Goal: Book appointment/travel/reservation

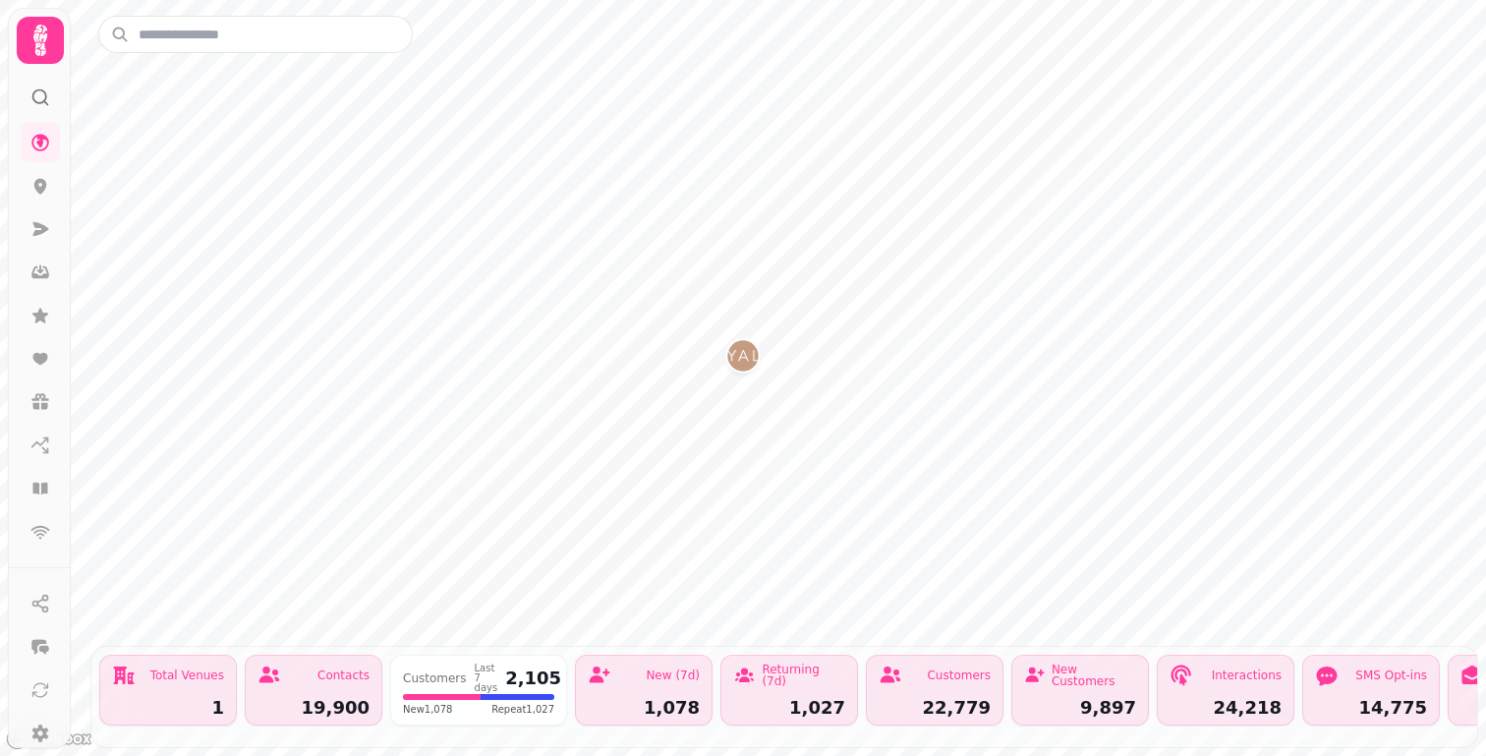
click at [32, 57] on icon at bounding box center [40, 40] width 39 height 39
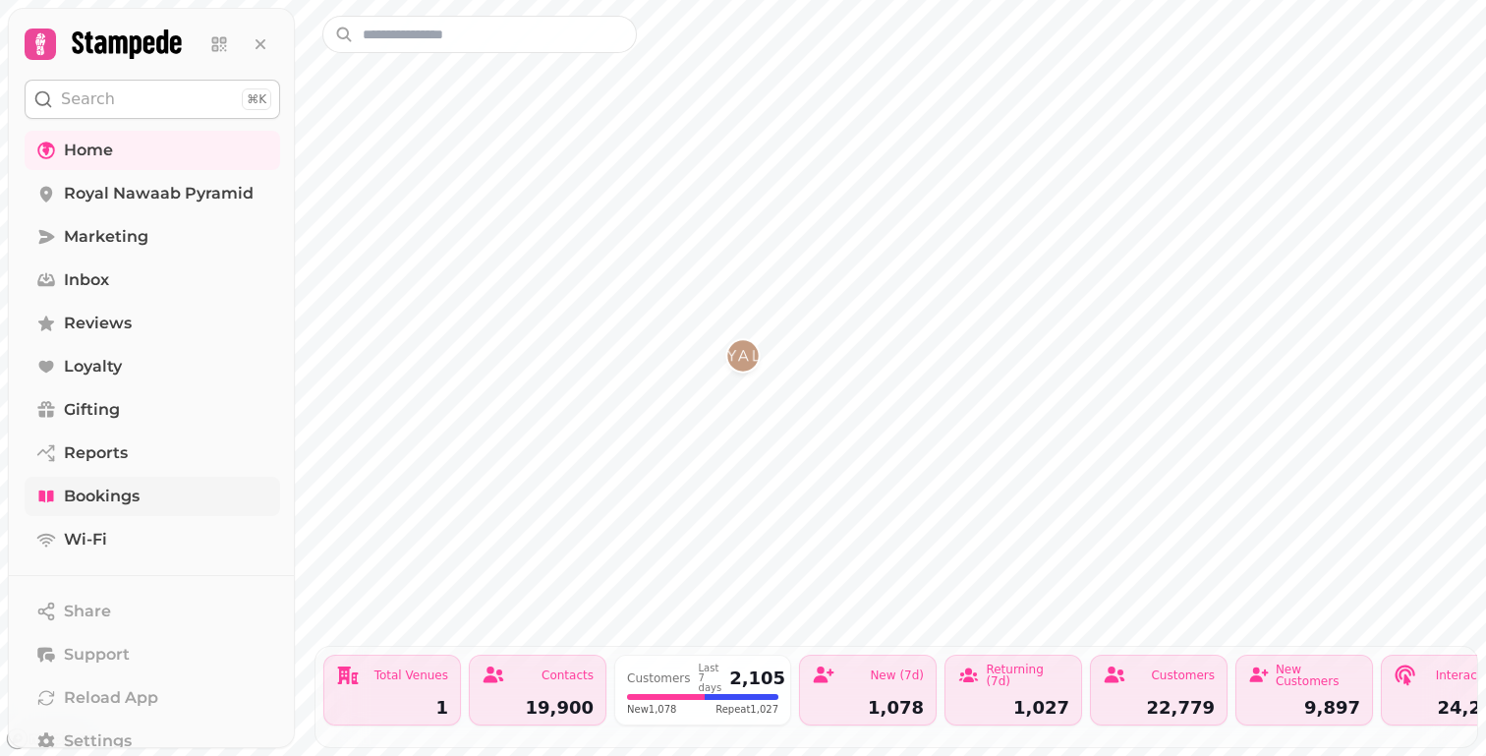
click at [104, 499] on span "Bookings" at bounding box center [102, 497] width 76 height 24
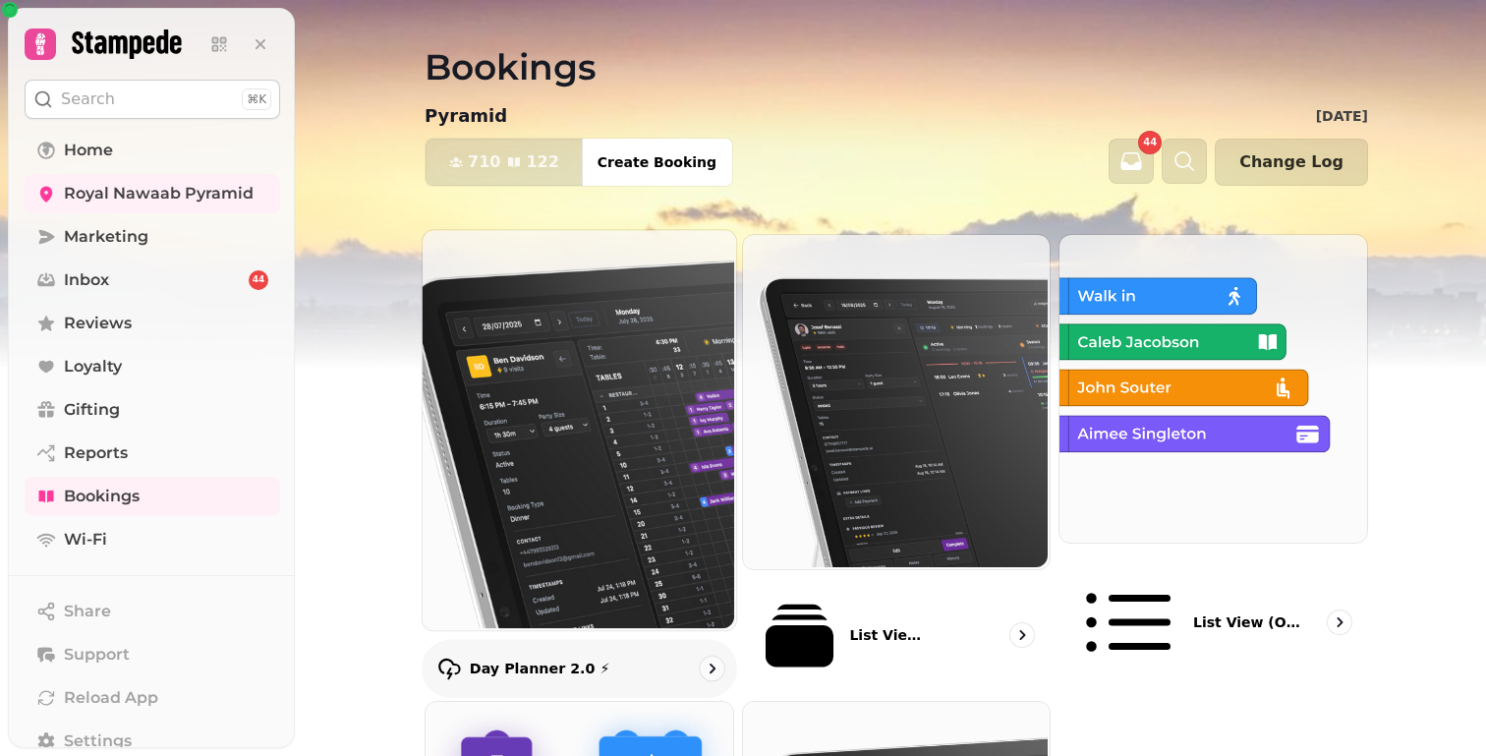
click at [526, 293] on img at bounding box center [578, 428] width 314 height 400
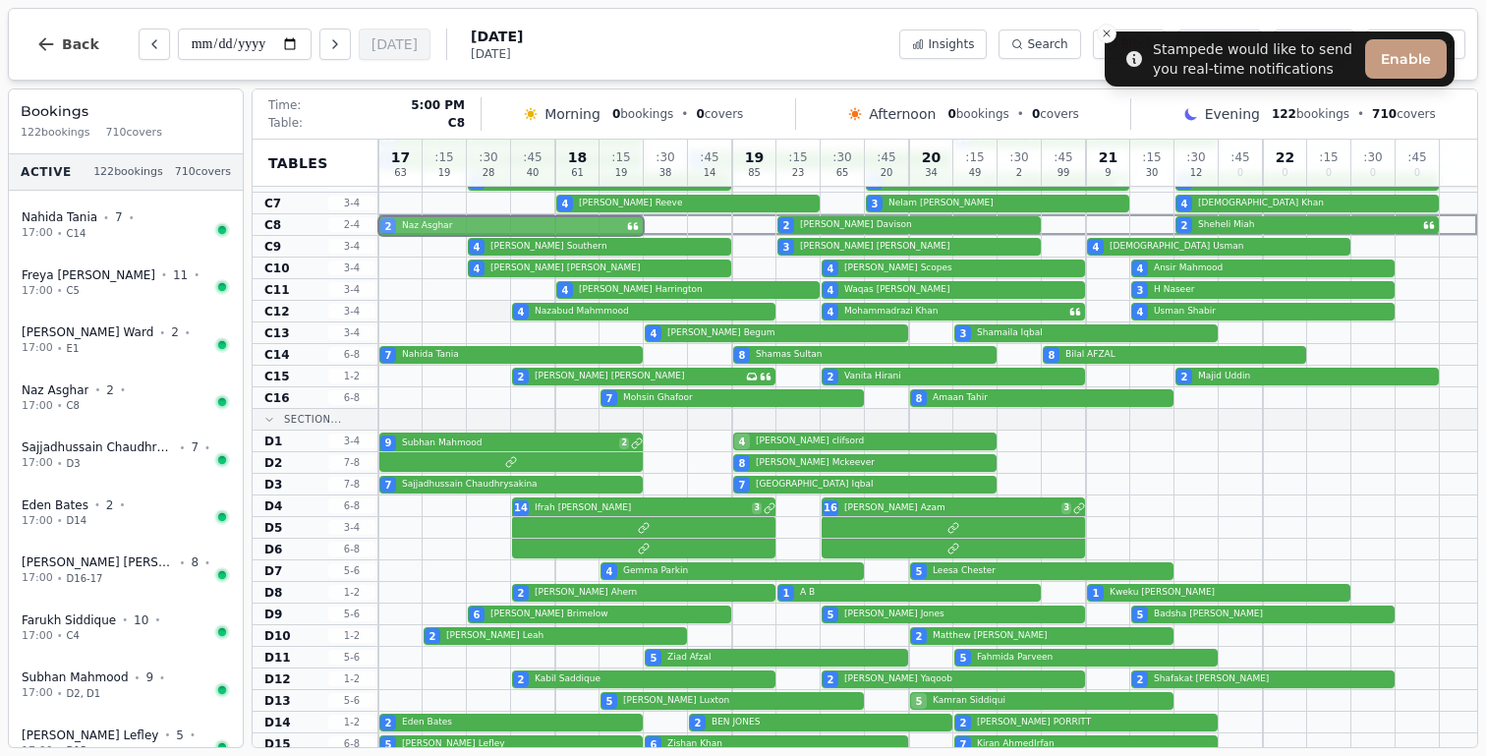
scroll to position [815, 0]
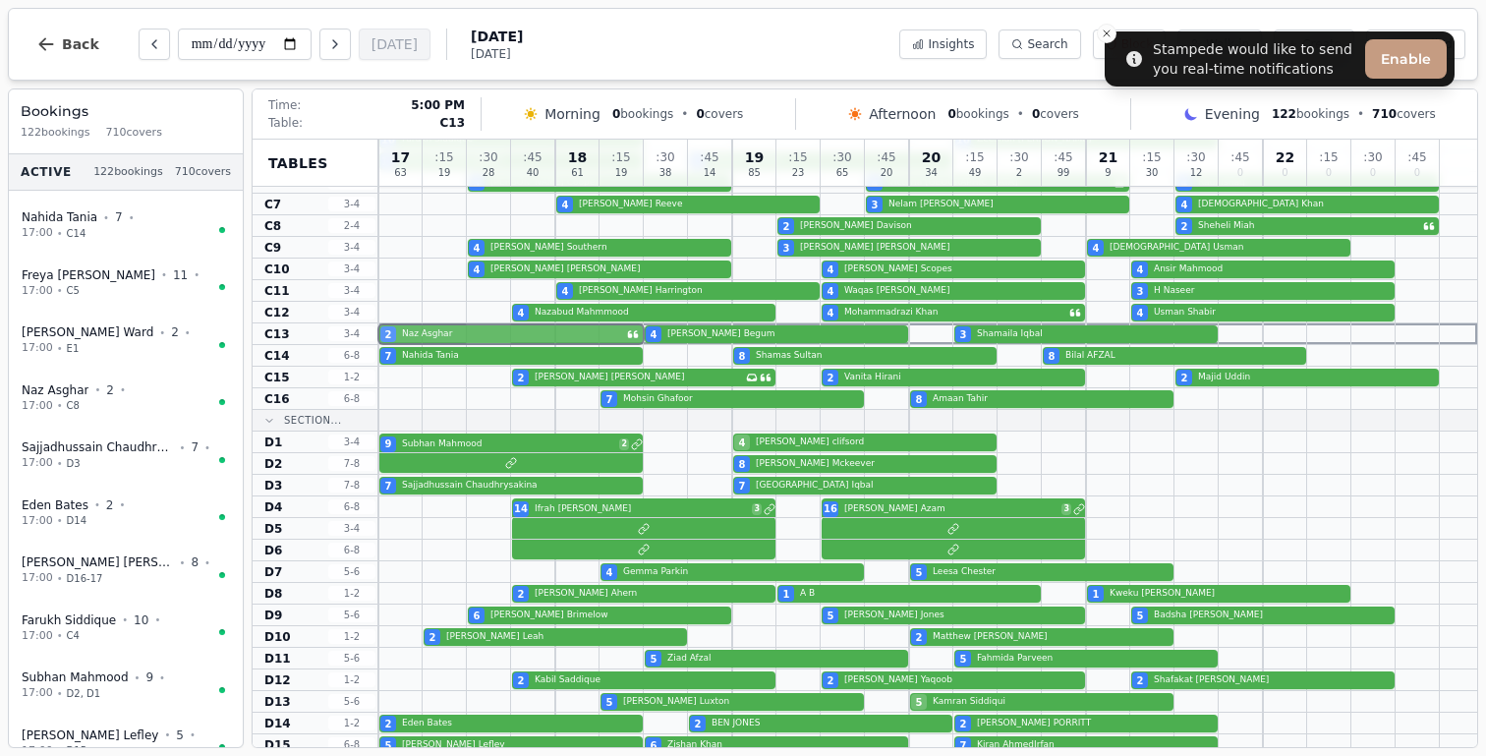
drag, startPoint x: 484, startPoint y: 222, endPoint x: 490, endPoint y: 325, distance: 103.4
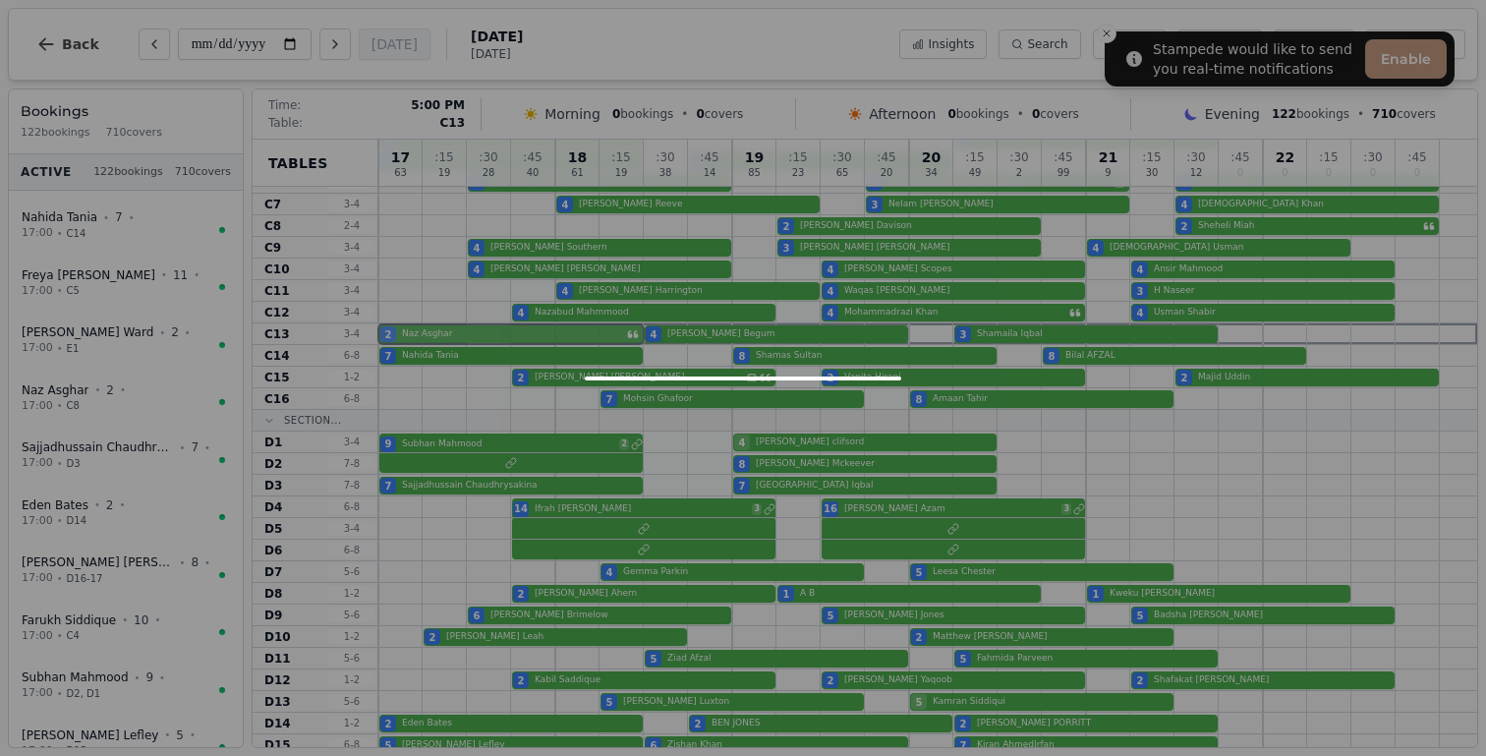
click at [490, 325] on div "17 63 : 15 19 : 30 28 : 45 40 18 61 : 15 19 : 30 38 : 45 14 19 85 : 15 23 : 30 …" at bounding box center [927, 159] width 1099 height 1669
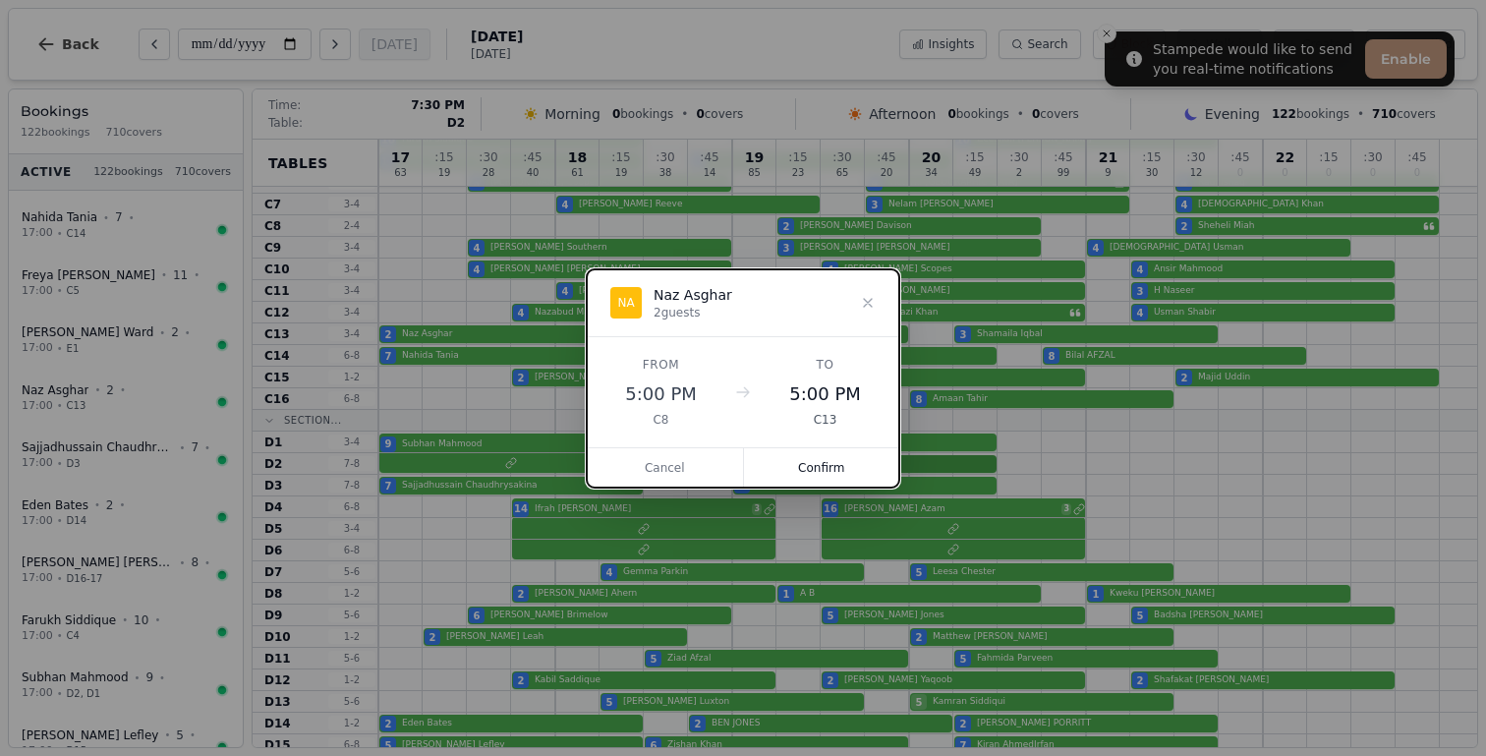
click at [848, 470] on button "Confirm" at bounding box center [822, 467] width 156 height 39
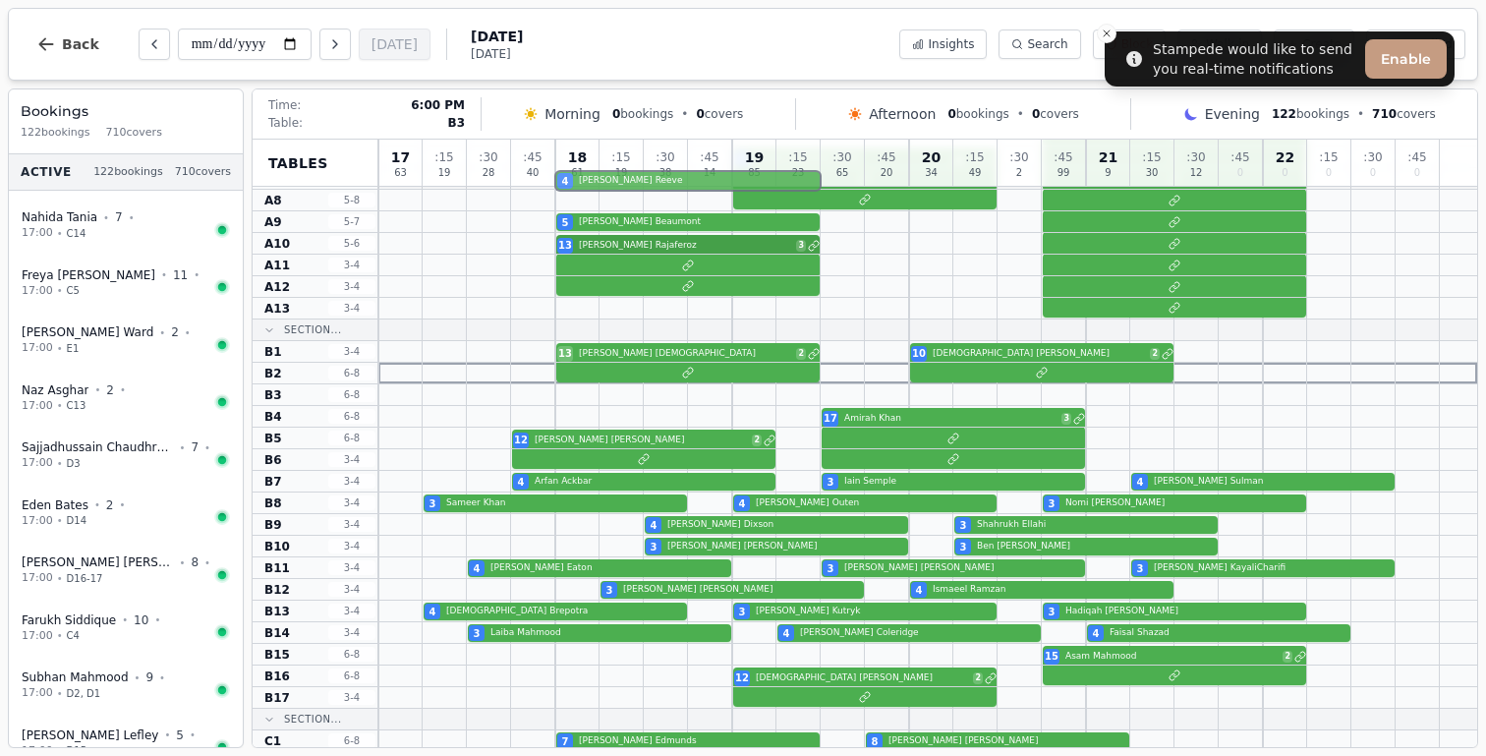
scroll to position [101, 0]
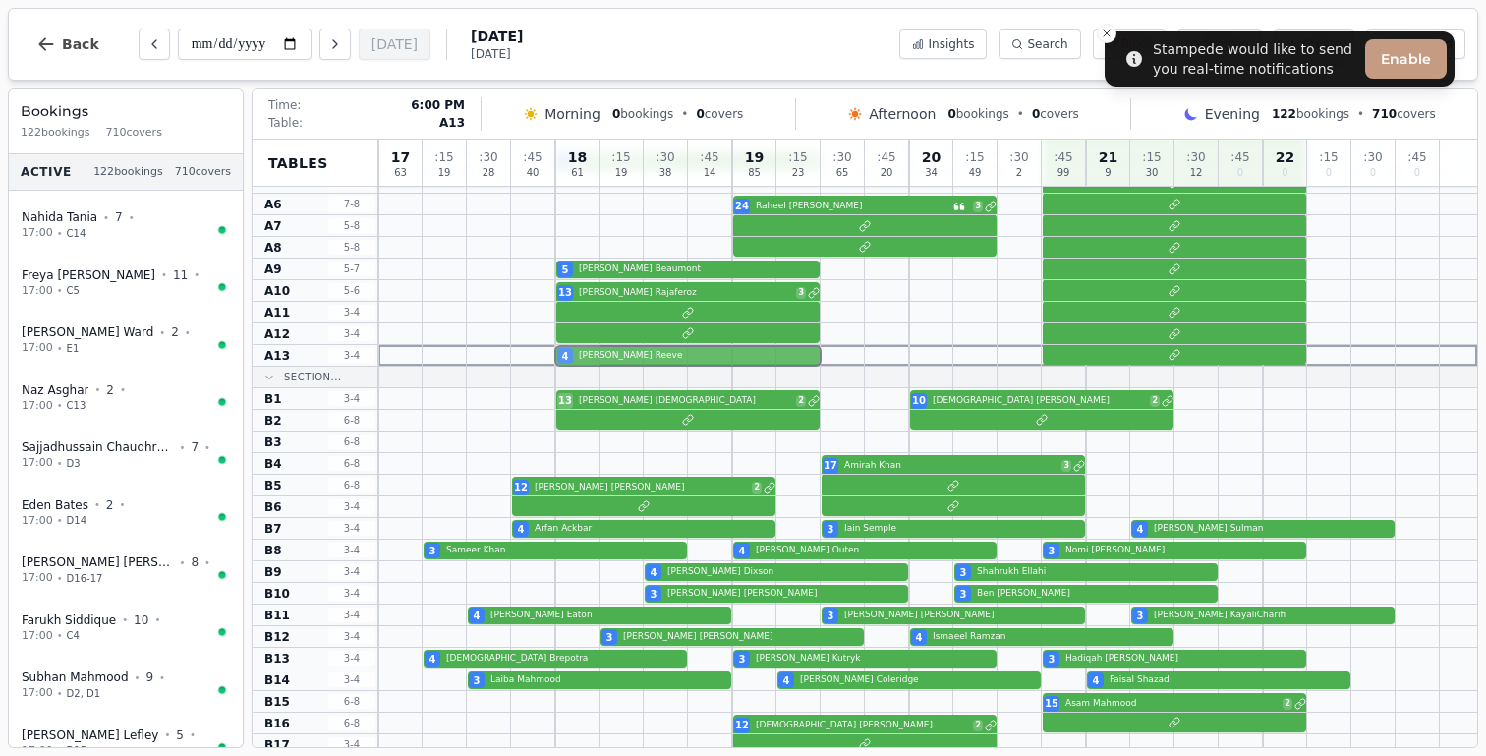
drag, startPoint x: 571, startPoint y: 517, endPoint x: 584, endPoint y: 355, distance: 162.7
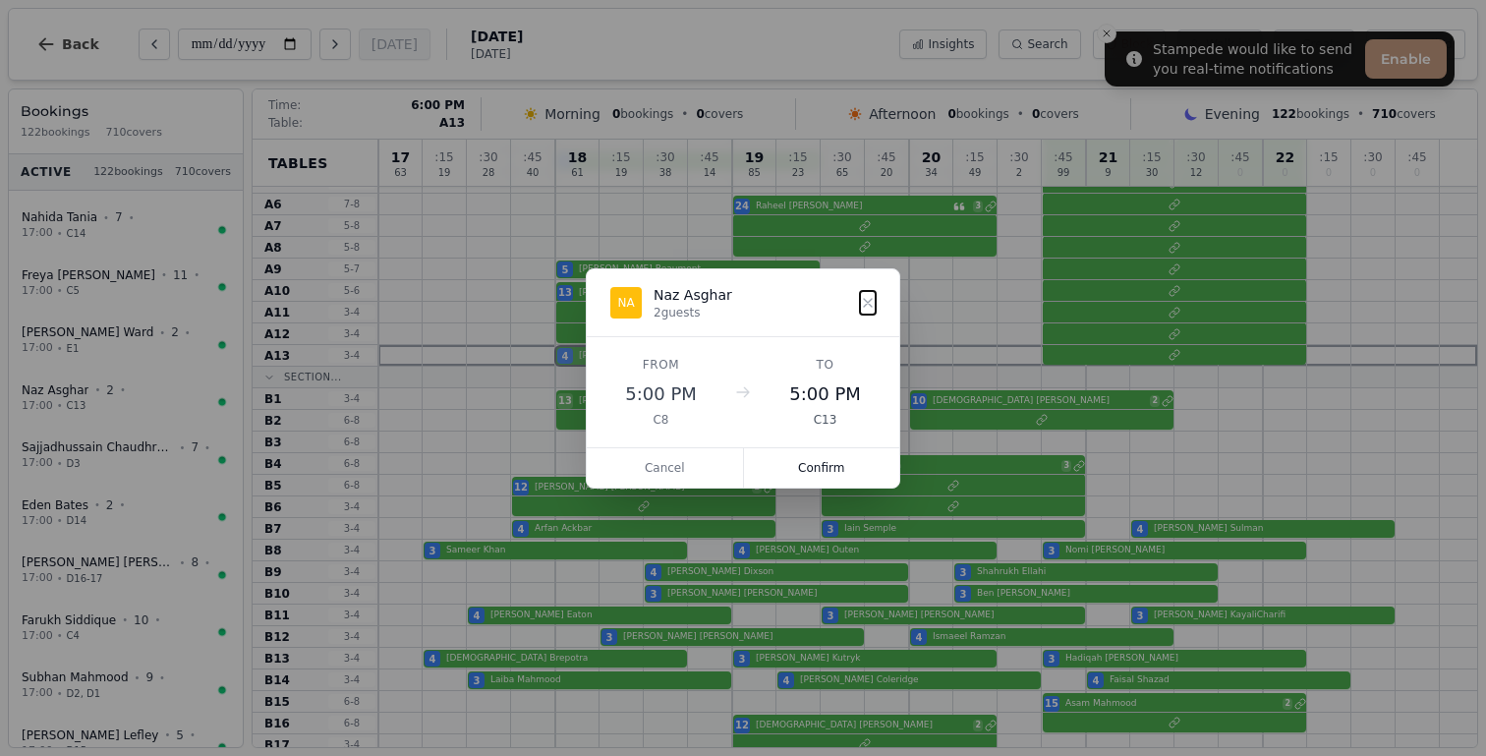
click at [817, 470] on button "Confirm" at bounding box center [822, 467] width 156 height 39
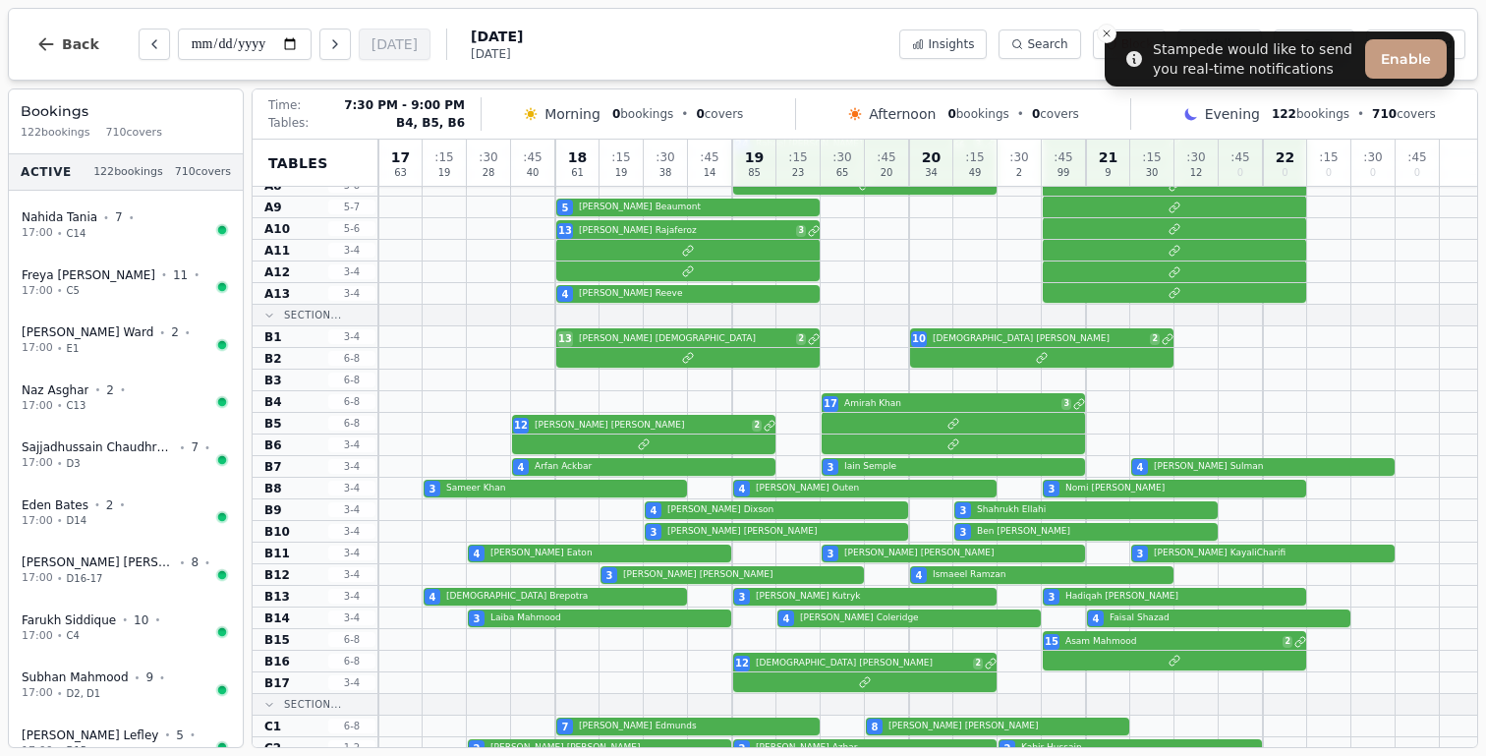
scroll to position [0, 0]
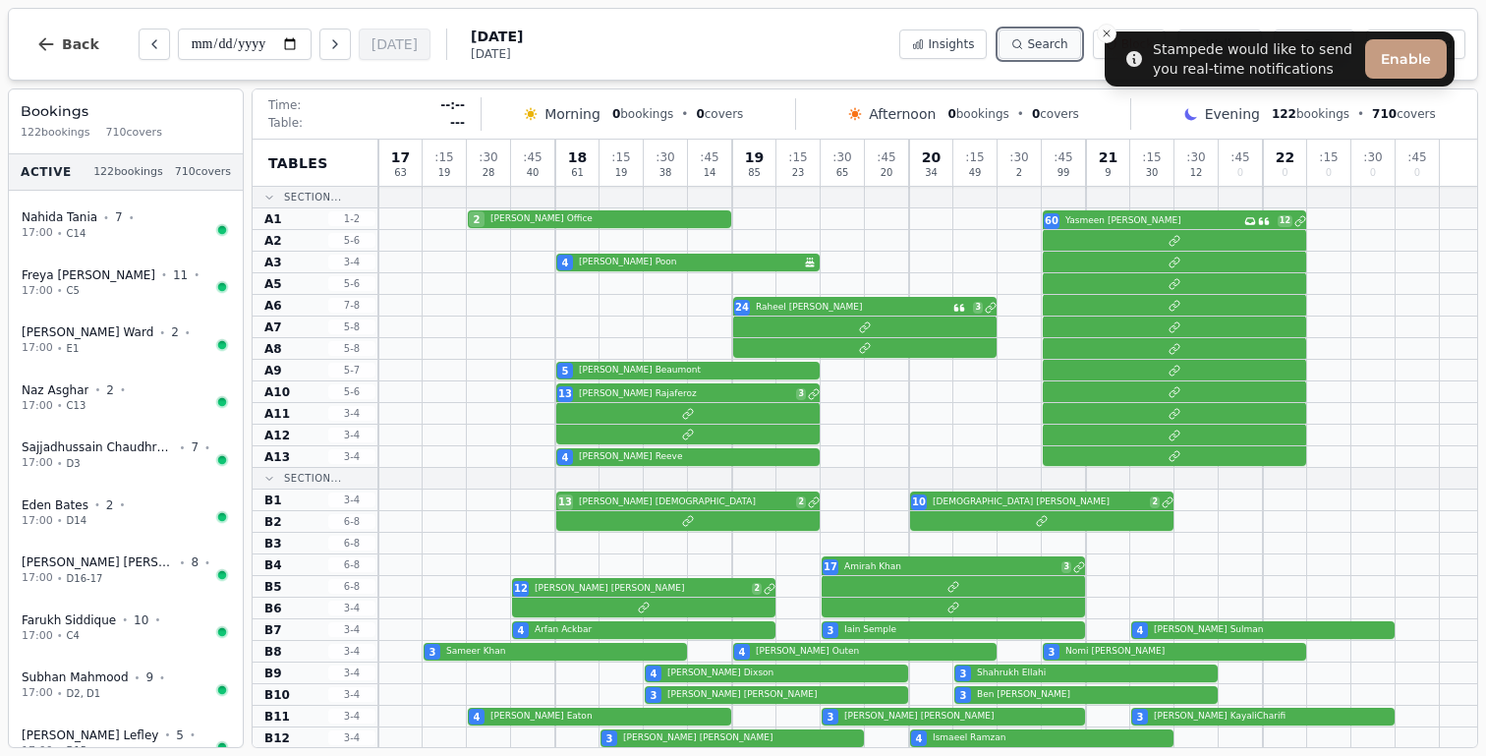
click at [1051, 40] on span "Search" at bounding box center [1047, 44] width 40 height 16
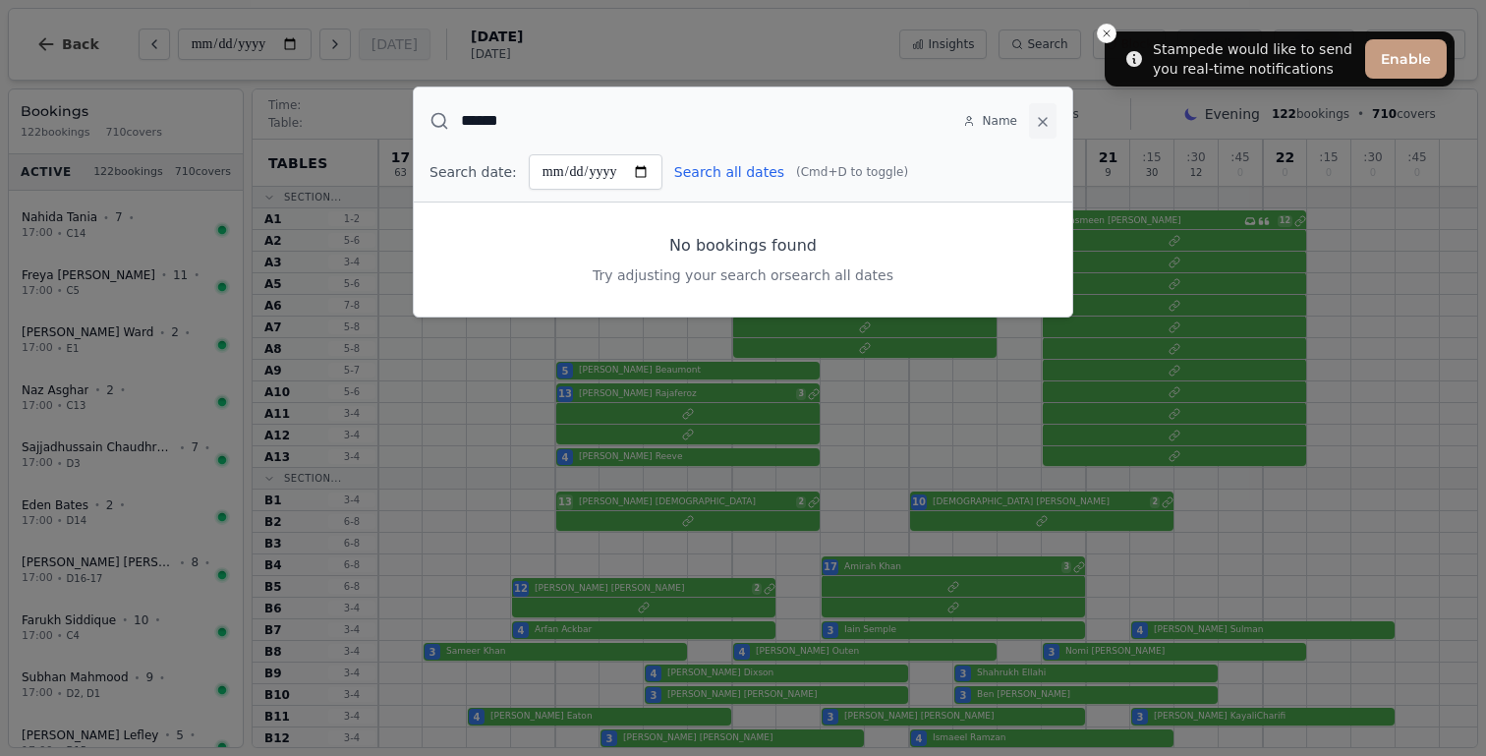
type input "******"
click at [1047, 120] on icon at bounding box center [1043, 122] width 16 height 16
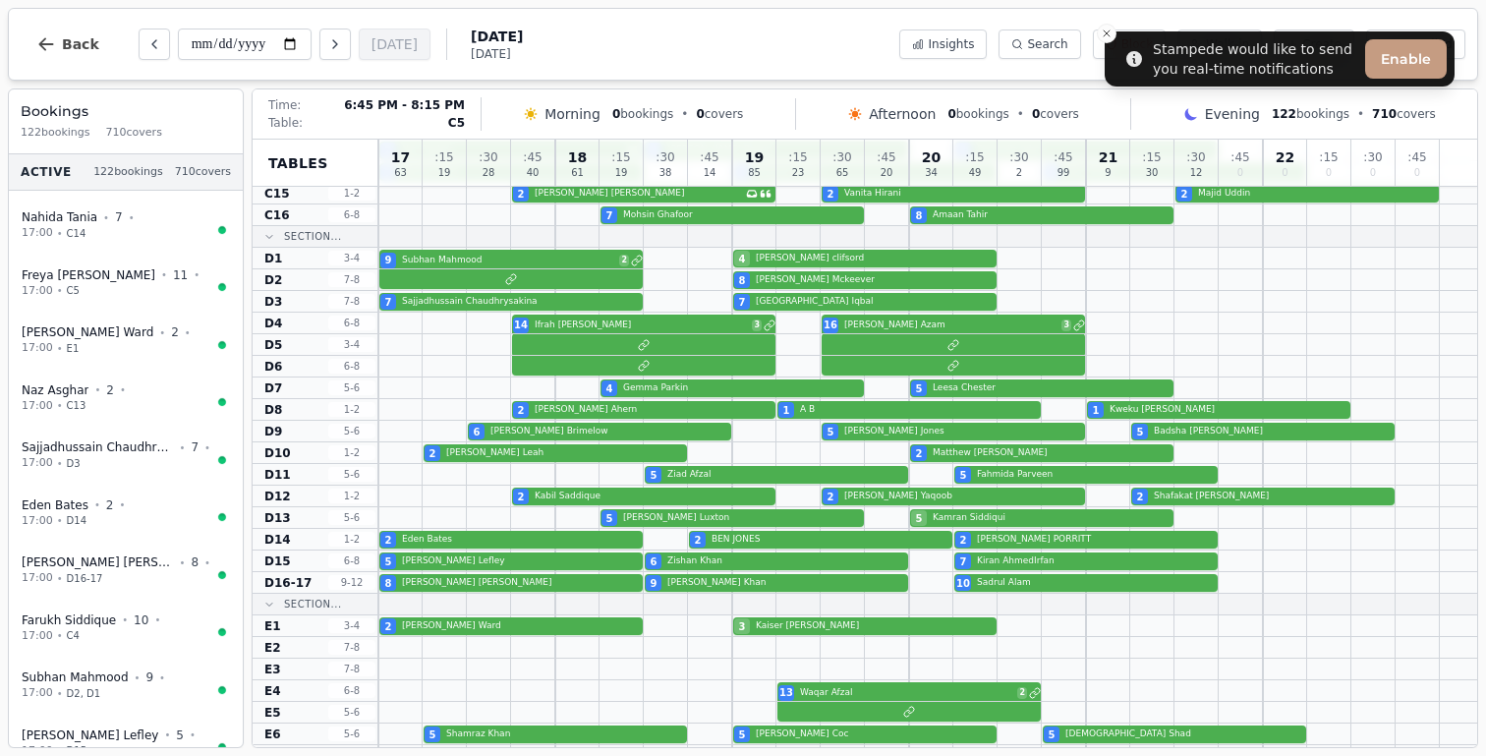
scroll to position [1061, 0]
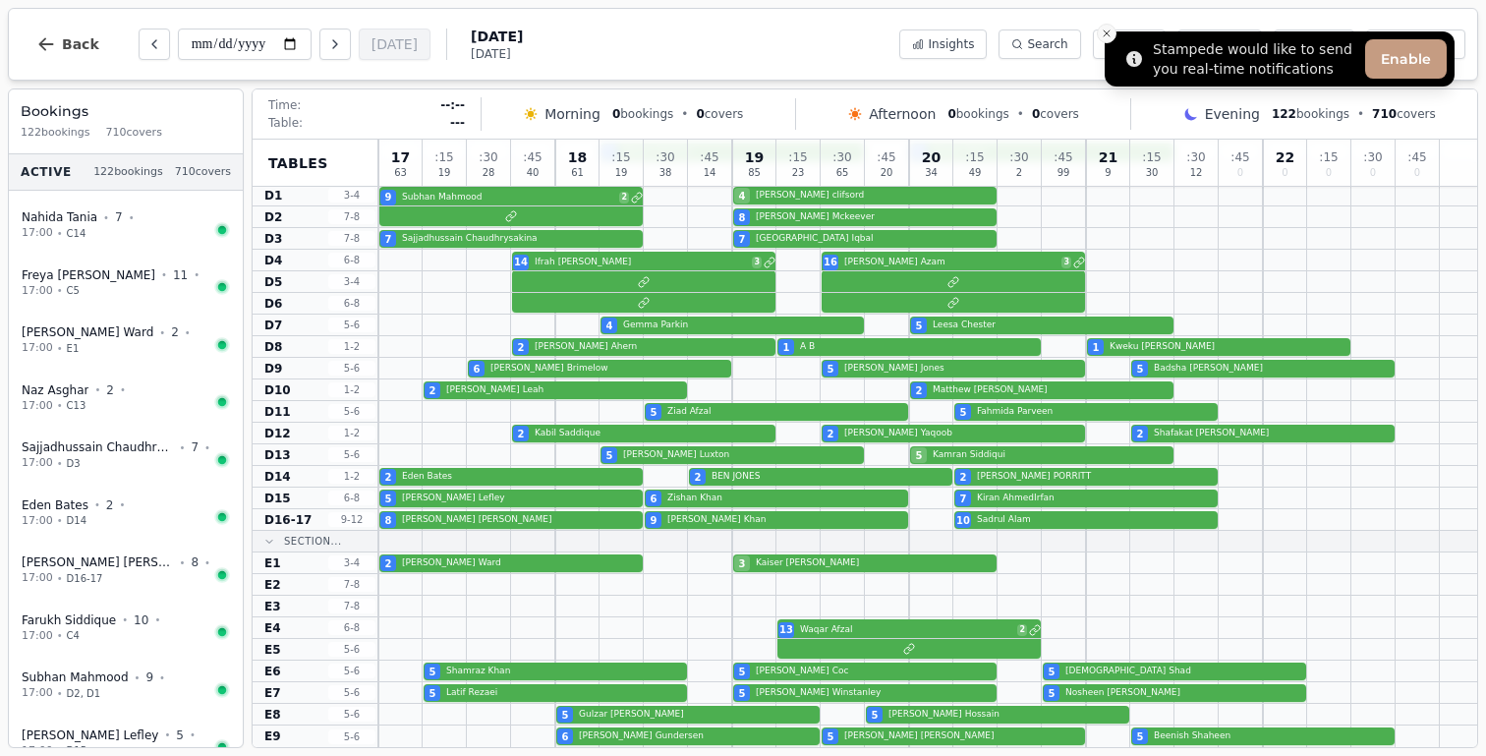
click at [1112, 37] on icon "Close toast" at bounding box center [1107, 34] width 12 height 12
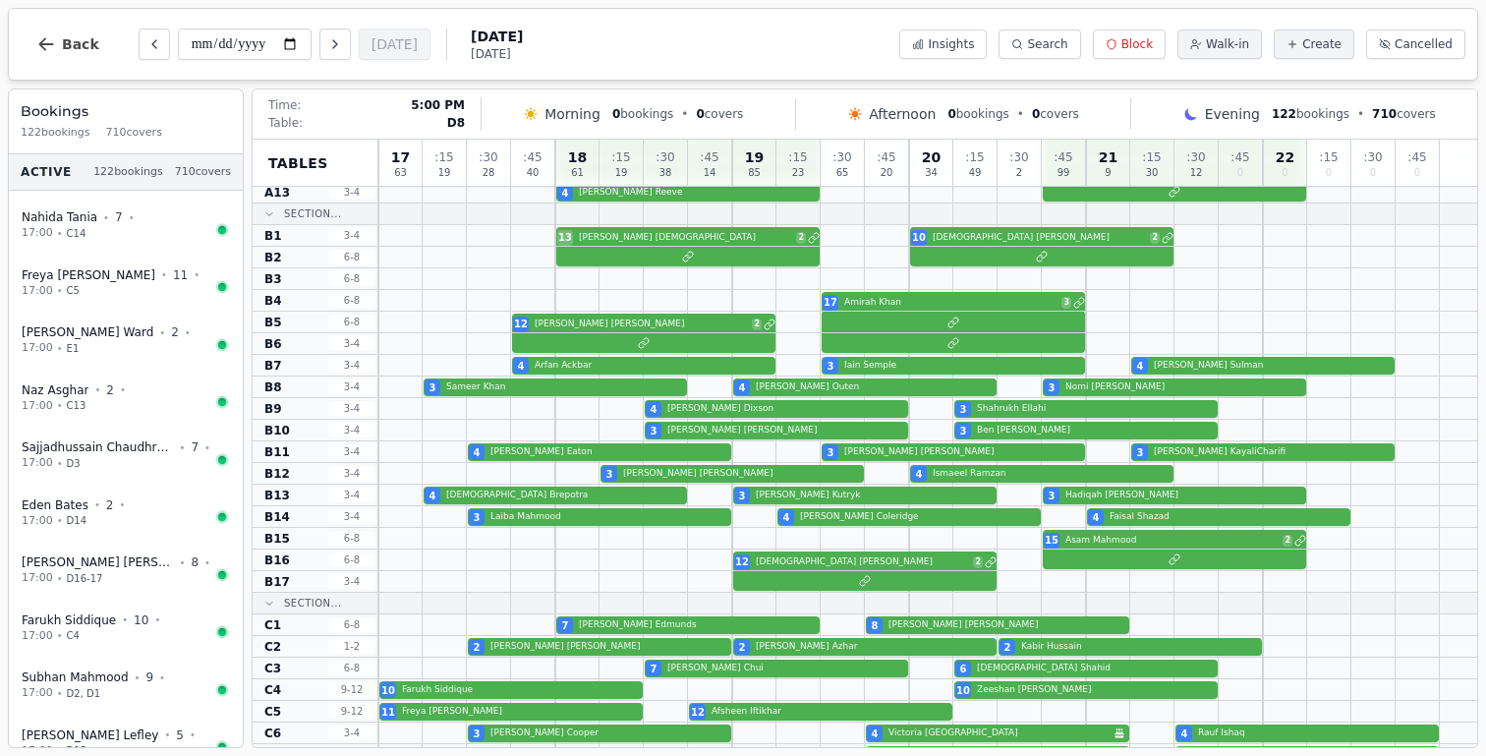
scroll to position [250, 0]
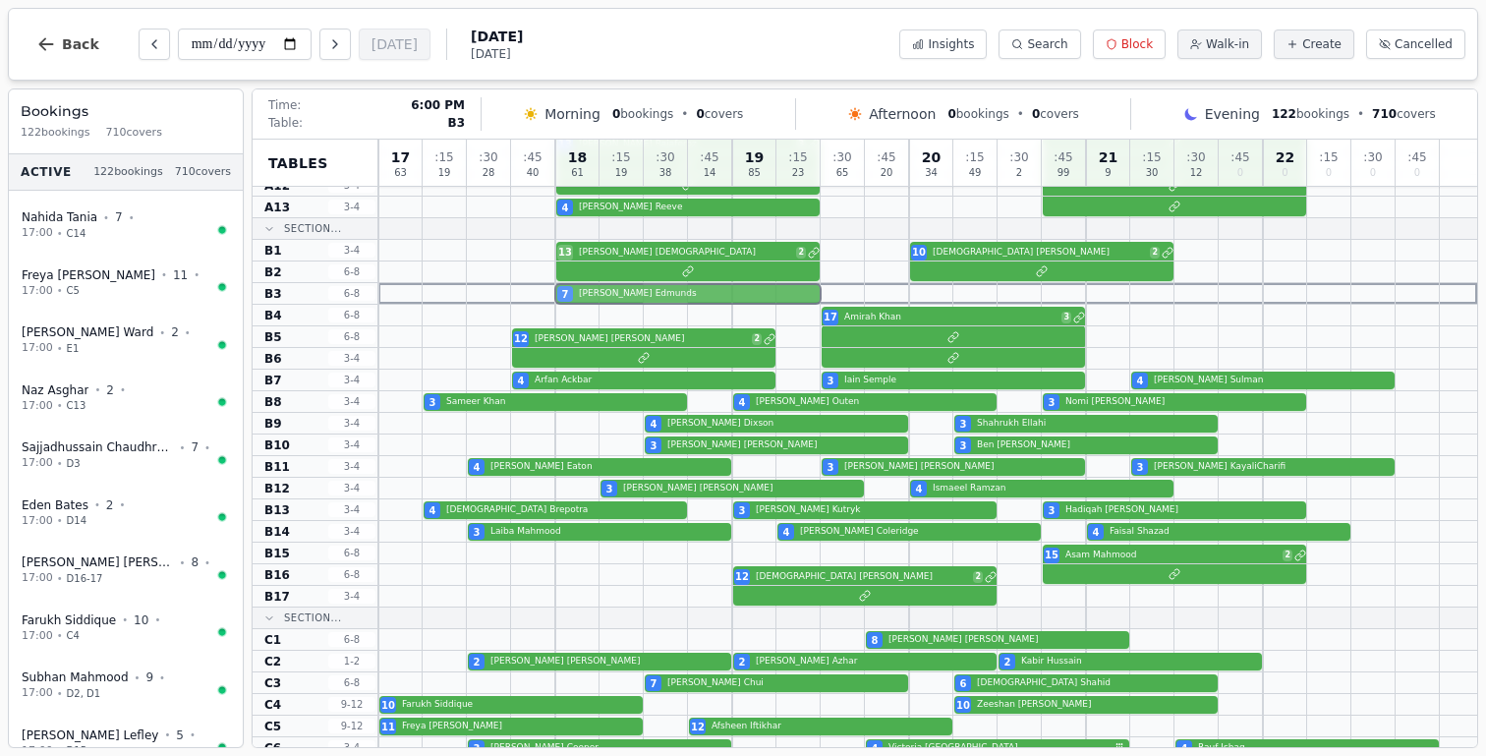
drag, startPoint x: 632, startPoint y: 637, endPoint x: 653, endPoint y: 299, distance: 338.7
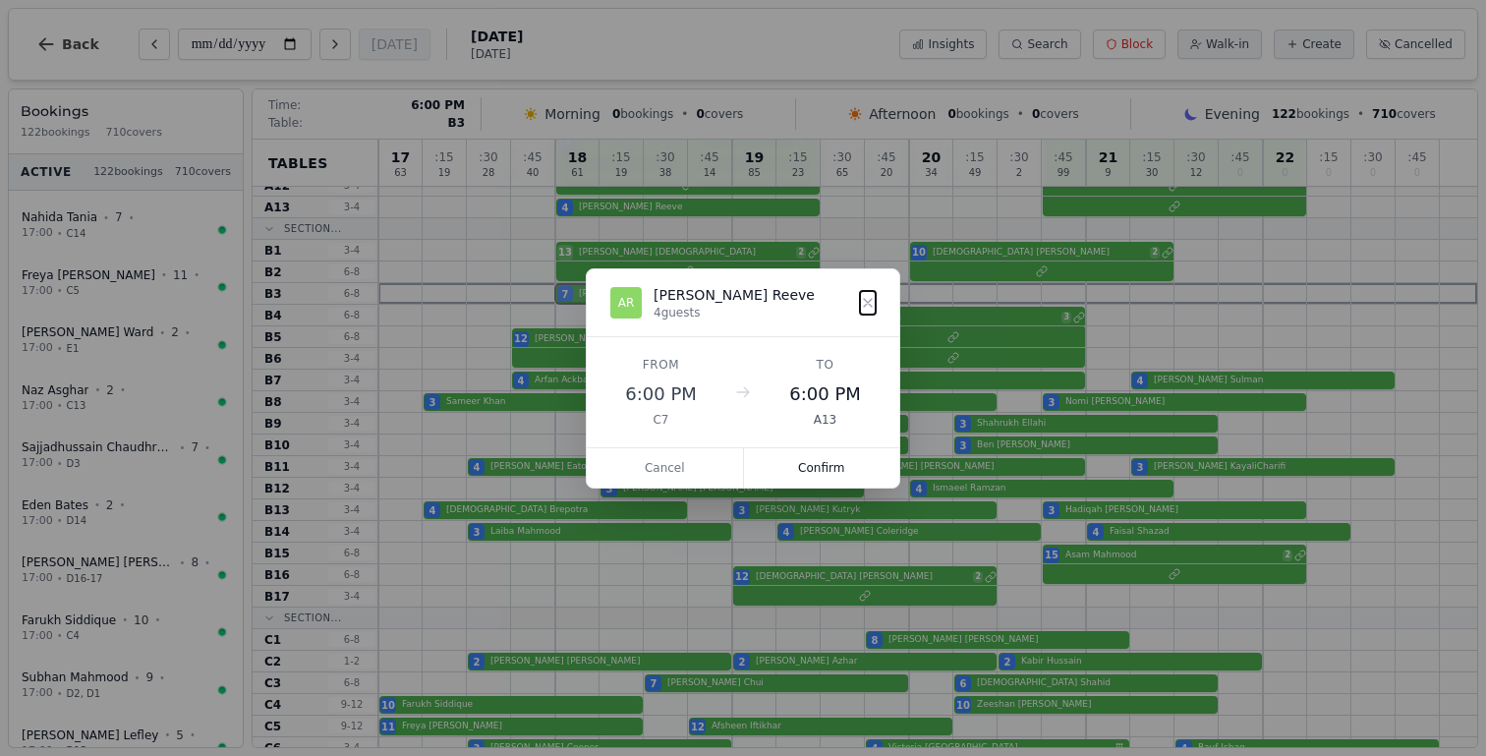
click at [653, 299] on div "17 63 : 15 19 : 30 28 : 45 40 18 61 : 15 19 : 30 38 : 45 14 19 85 : 15 23 : 30 …" at bounding box center [927, 724] width 1099 height 1669
click at [829, 473] on button "Confirm" at bounding box center [822, 467] width 156 height 39
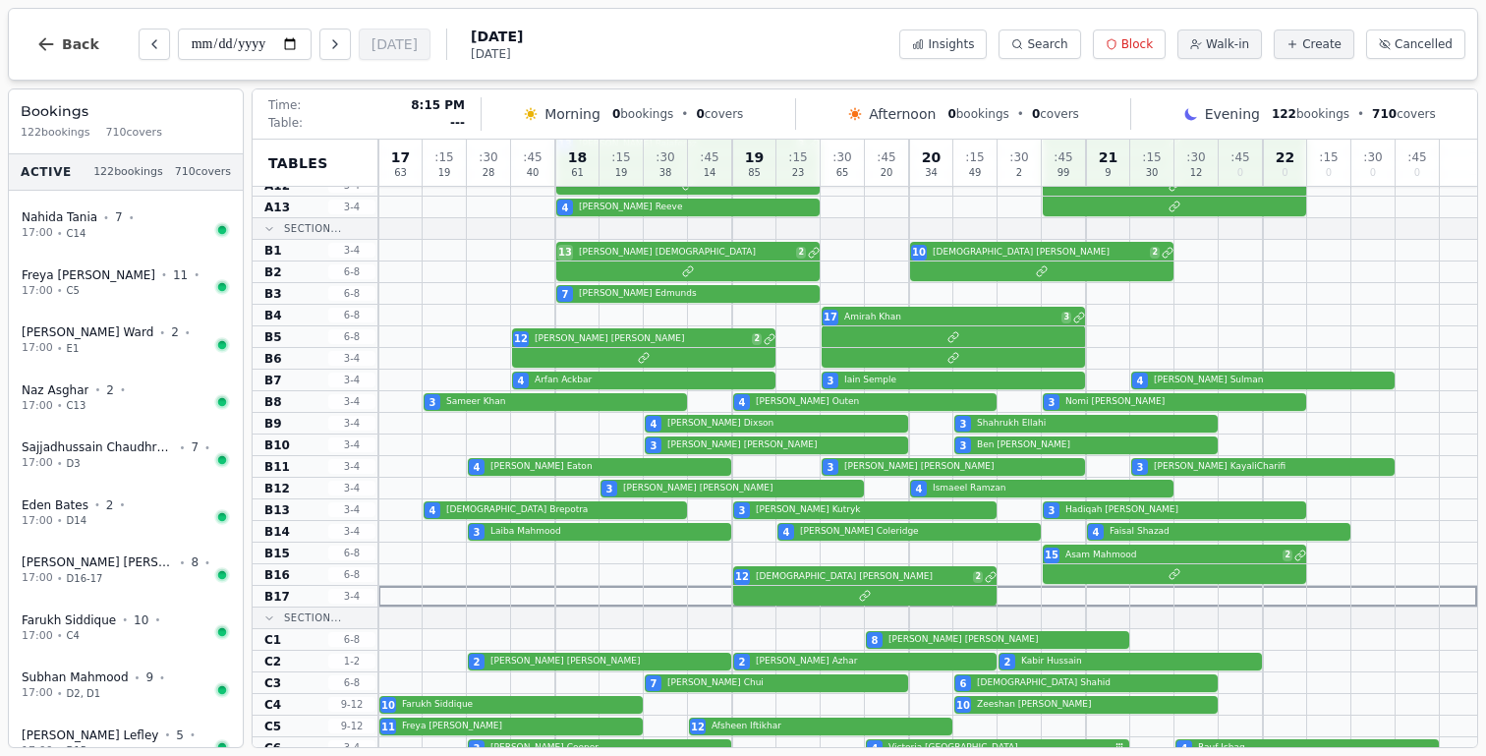
drag, startPoint x: 1003, startPoint y: 686, endPoint x: 1001, endPoint y: 620, distance: 65.9
click at [1001, 620] on div "17 63 : 15 19 : 30 28 : 45 40 18 61 : 15 19 : 30 38 : 45 14 19 85 : 15 23 : 30 …" at bounding box center [927, 724] width 1099 height 1669
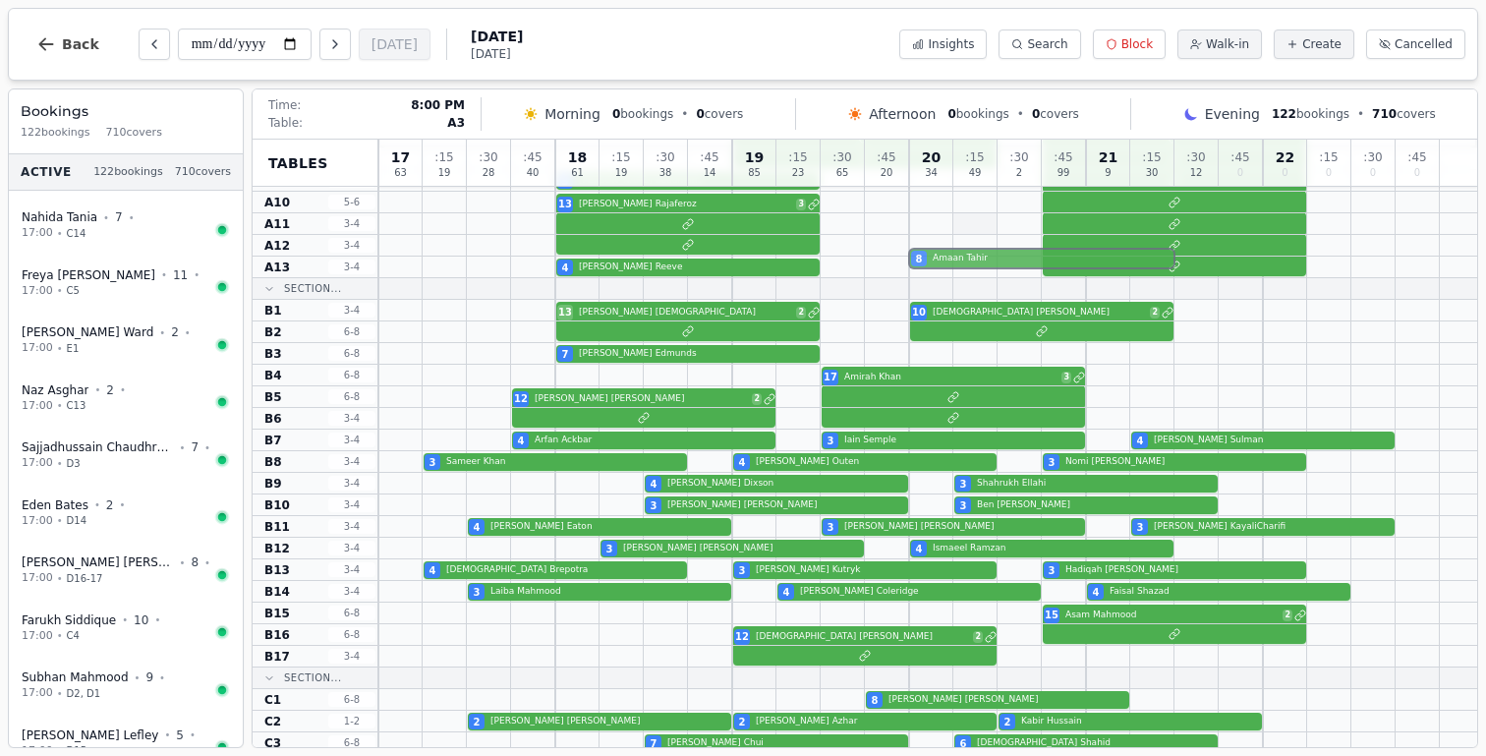
scroll to position [69, 0]
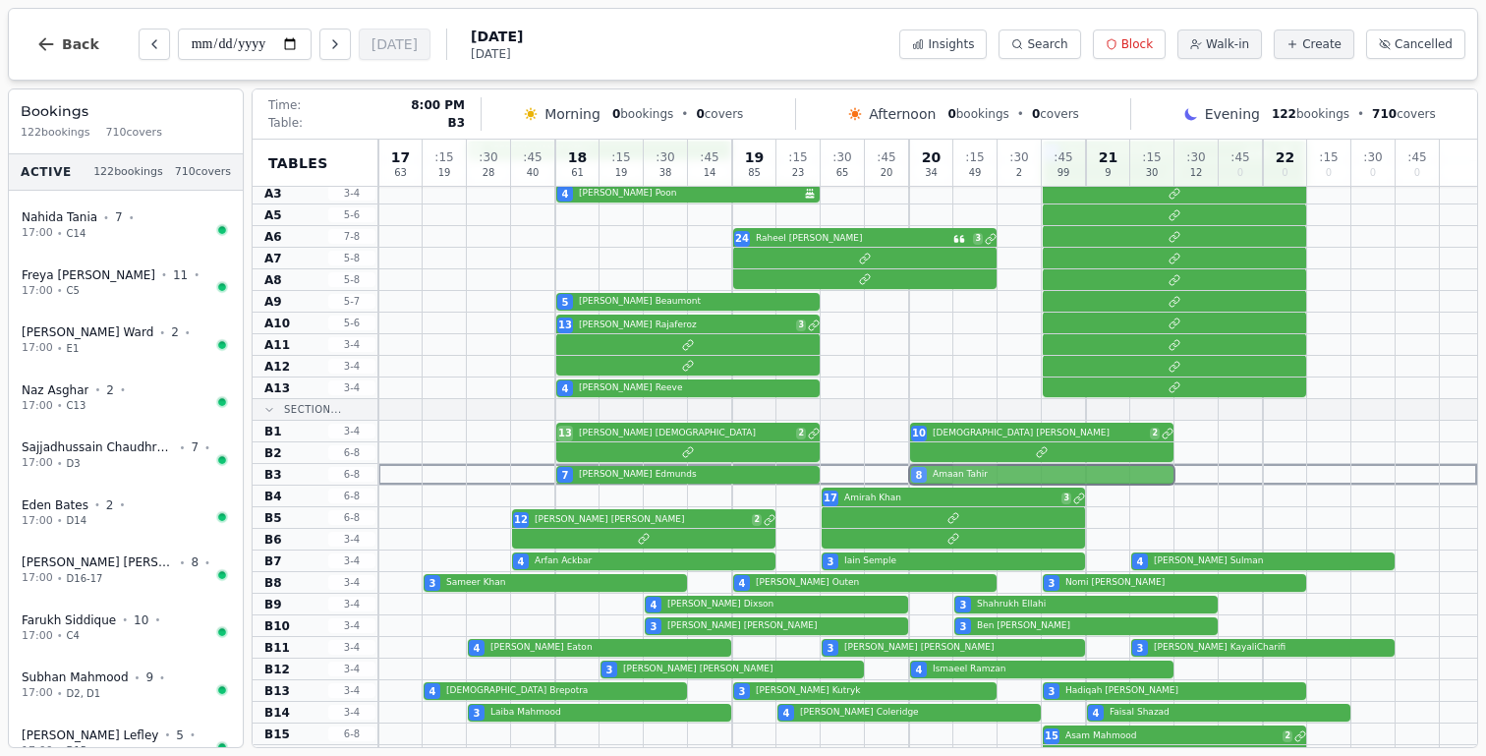
drag, startPoint x: 969, startPoint y: 532, endPoint x: 965, endPoint y: 476, distance: 56.2
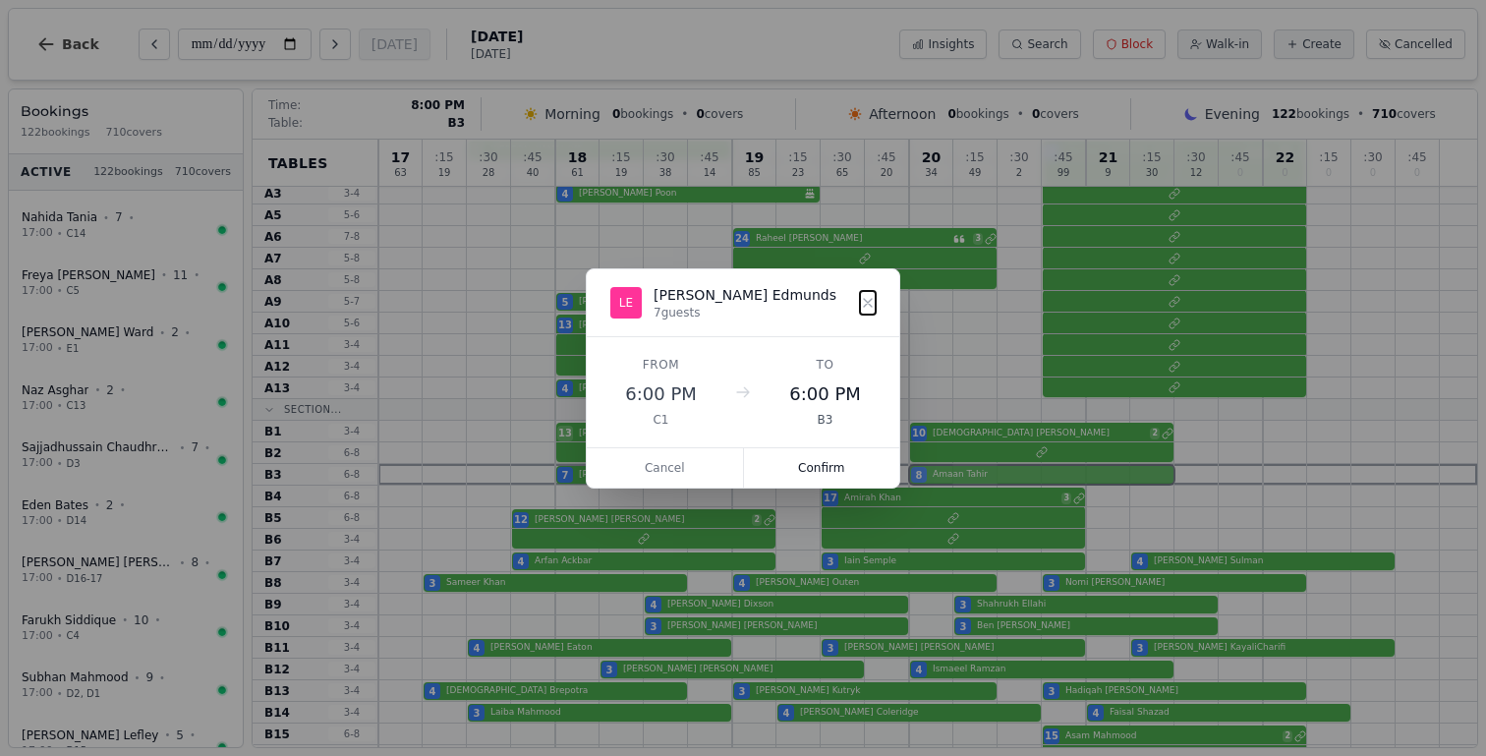
click at [829, 477] on button "Confirm" at bounding box center [822, 467] width 156 height 39
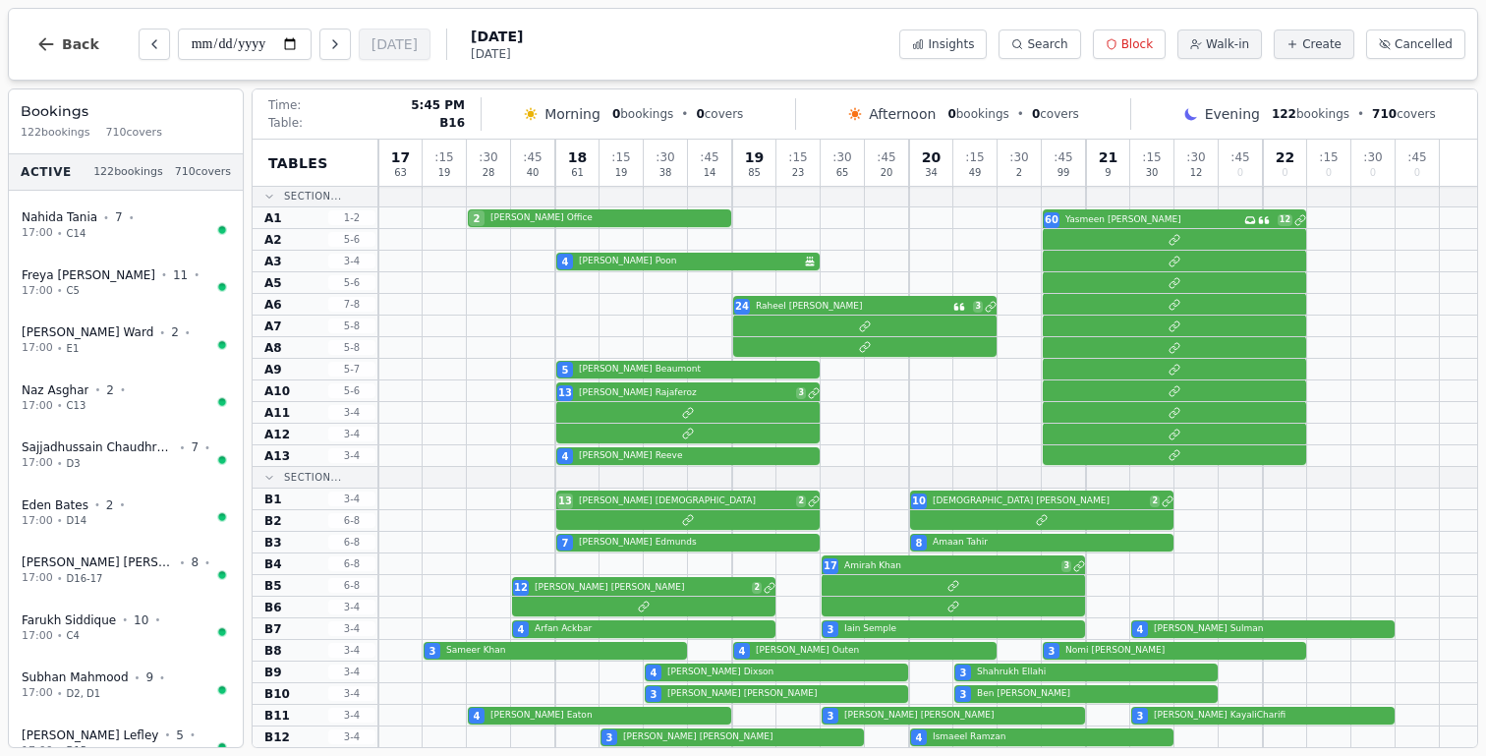
scroll to position [0, 0]
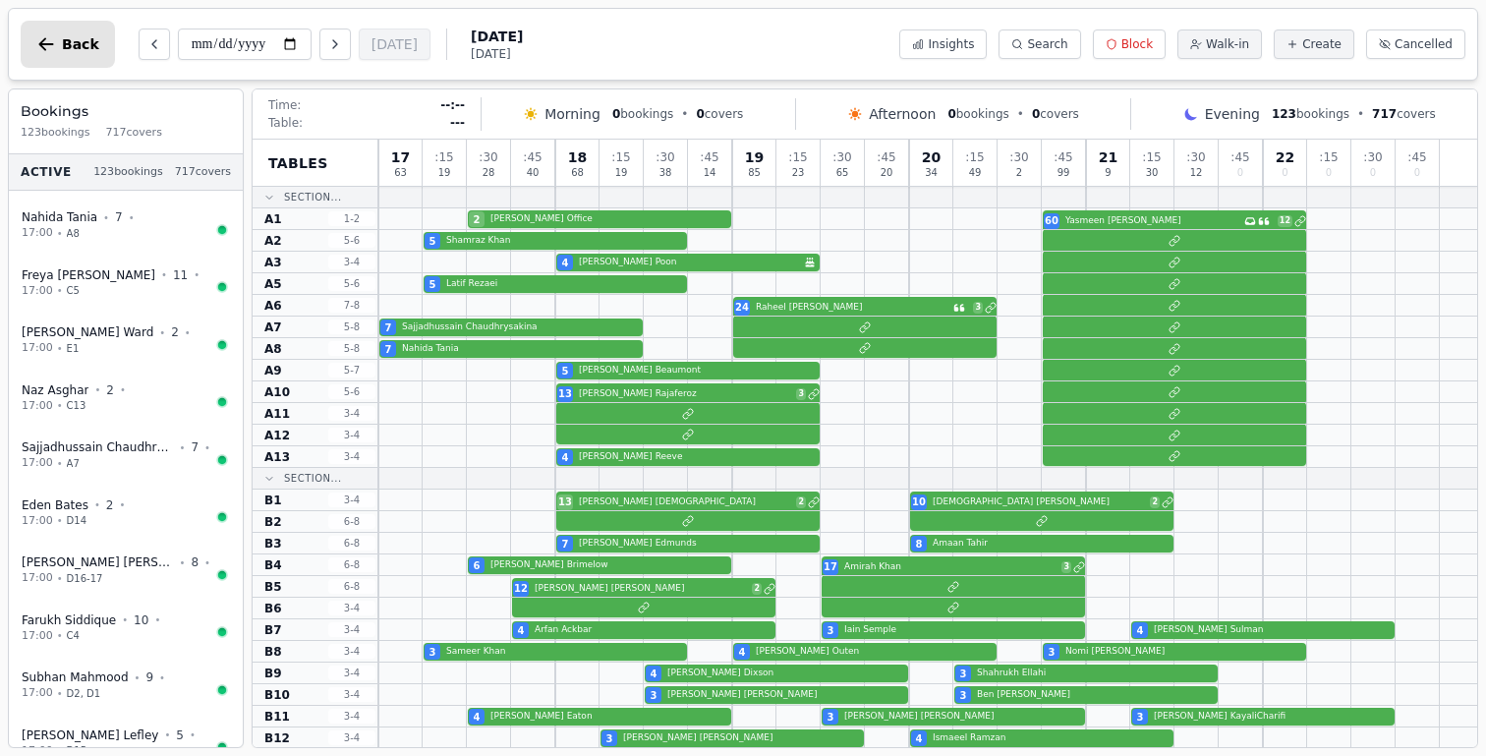
click at [96, 48] on button "Back" at bounding box center [68, 44] width 94 height 47
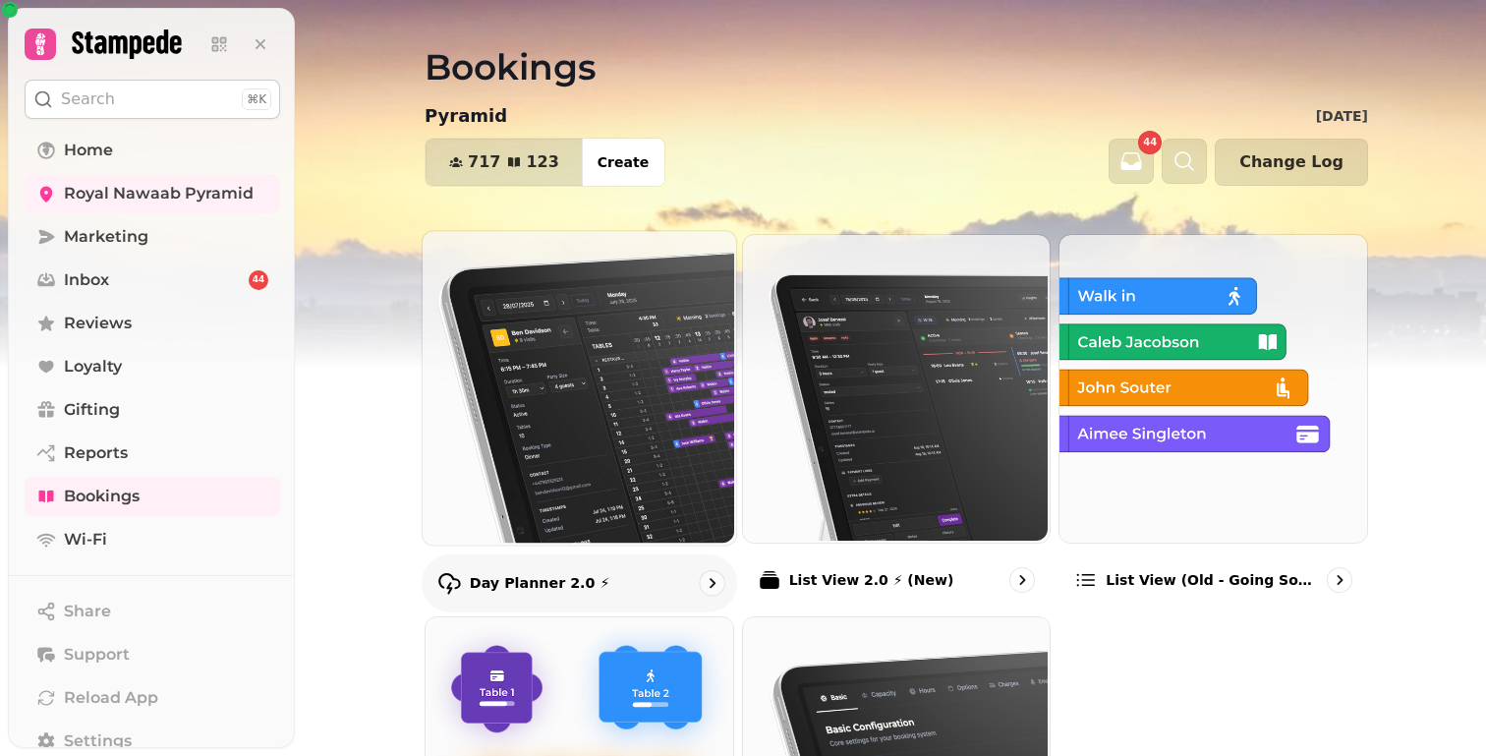
click at [467, 287] on img at bounding box center [578, 386] width 314 height 314
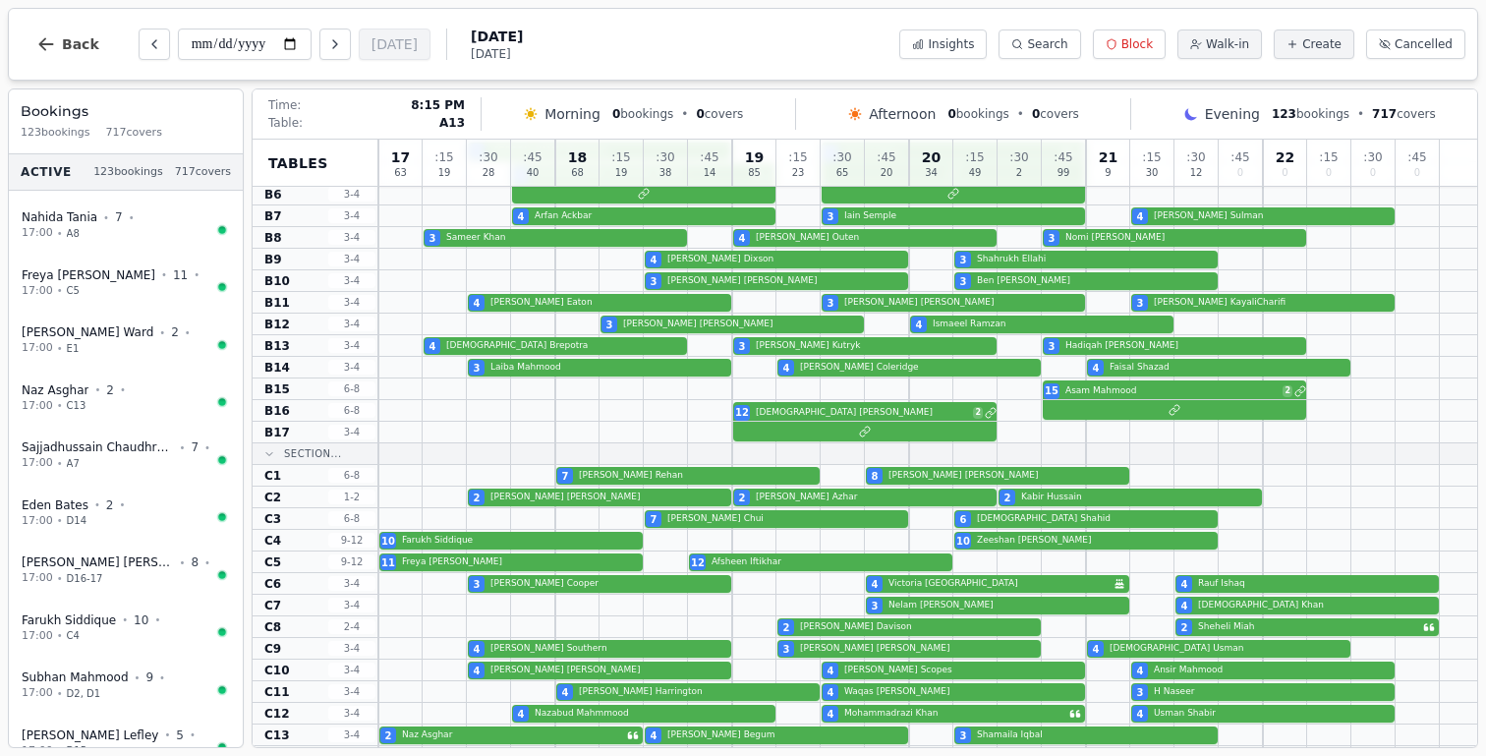
scroll to position [500, 0]
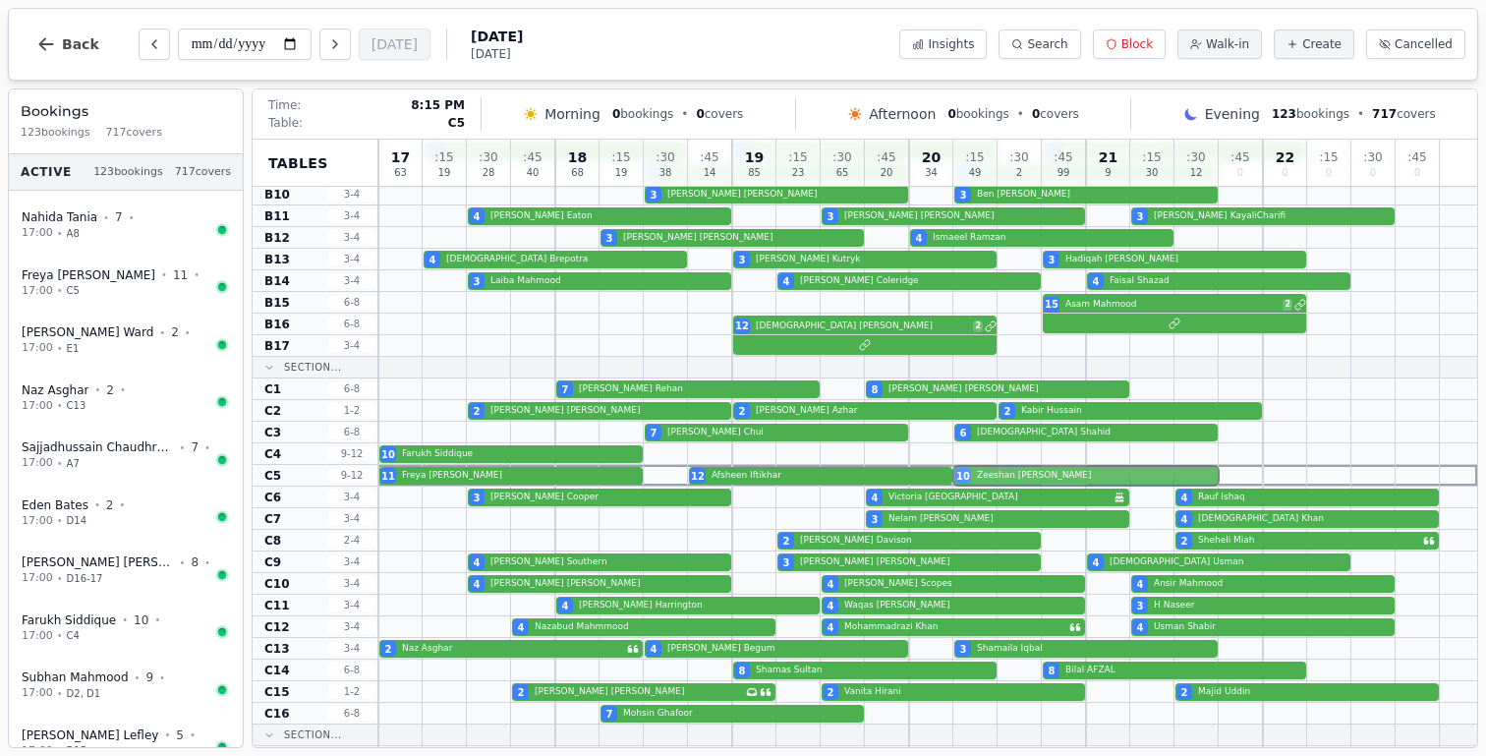
drag, startPoint x: 1078, startPoint y: 460, endPoint x: 1082, endPoint y: 470, distance: 10.6
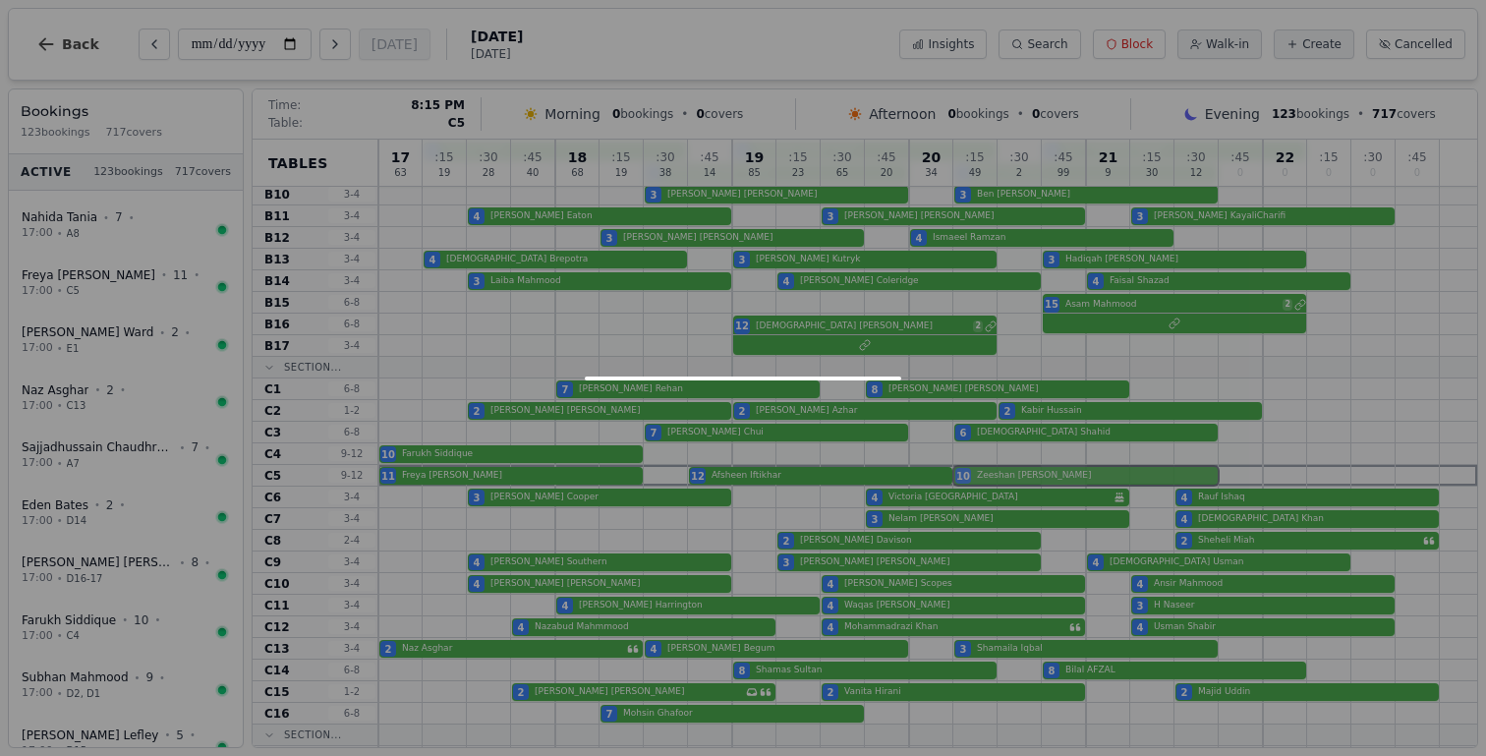
click at [1082, 470] on div "17 63 : 15 19 : 30 28 : 45 40 18 68 : 15 19 : 30 38 : 45 14 19 85 : 15 23 : 30 …" at bounding box center [927, 473] width 1099 height 1669
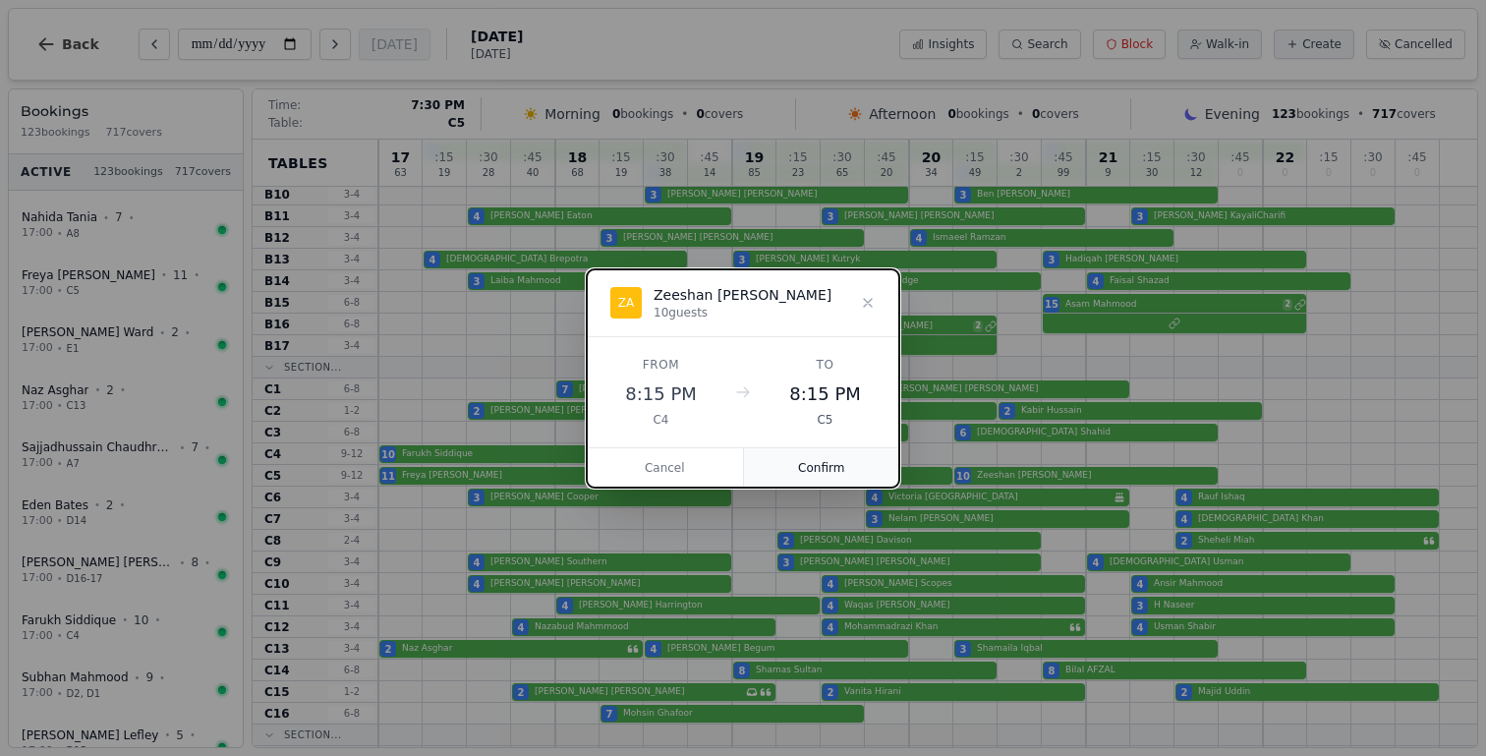
click at [847, 472] on button "Confirm" at bounding box center [822, 467] width 156 height 39
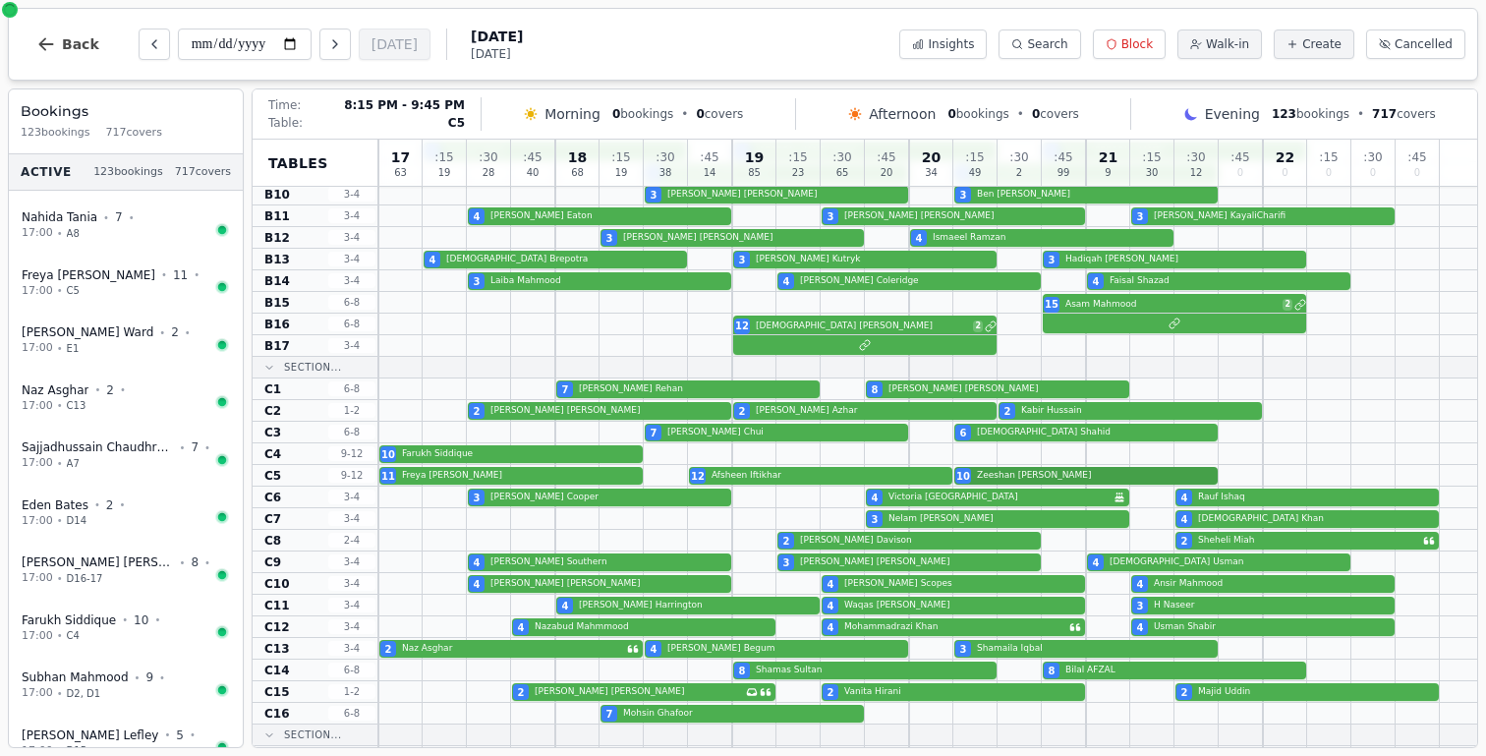
scroll to position [858, 0]
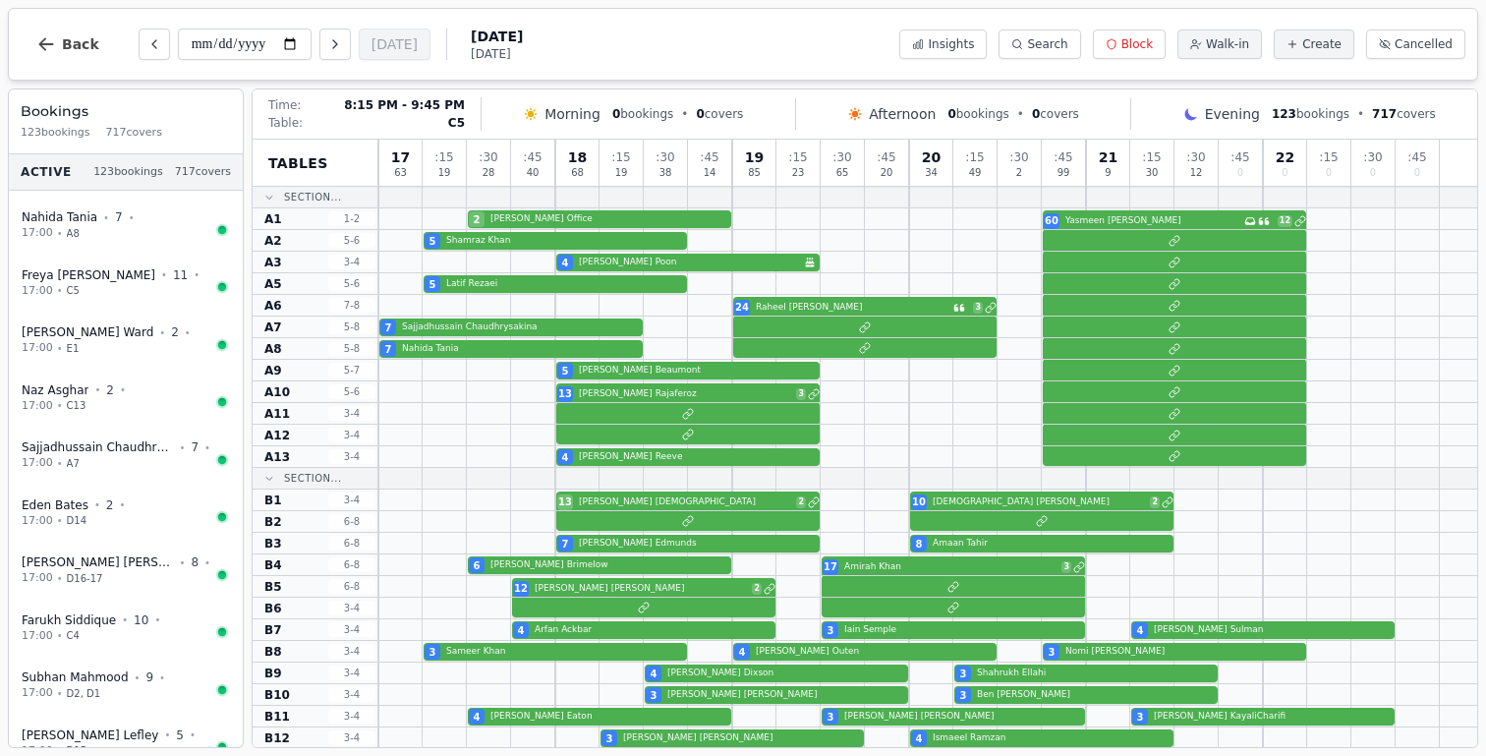
scroll to position [858, 0]
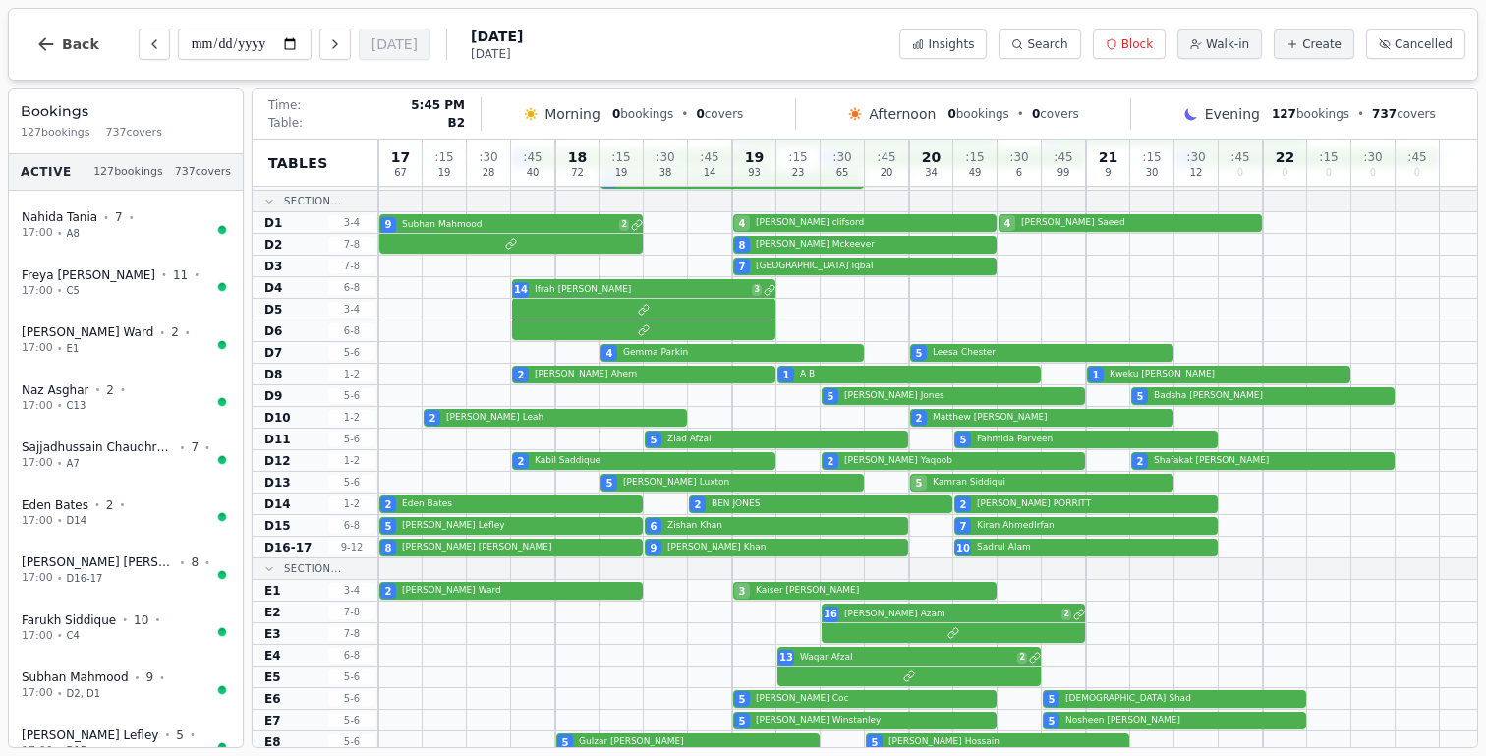
scroll to position [1061, 0]
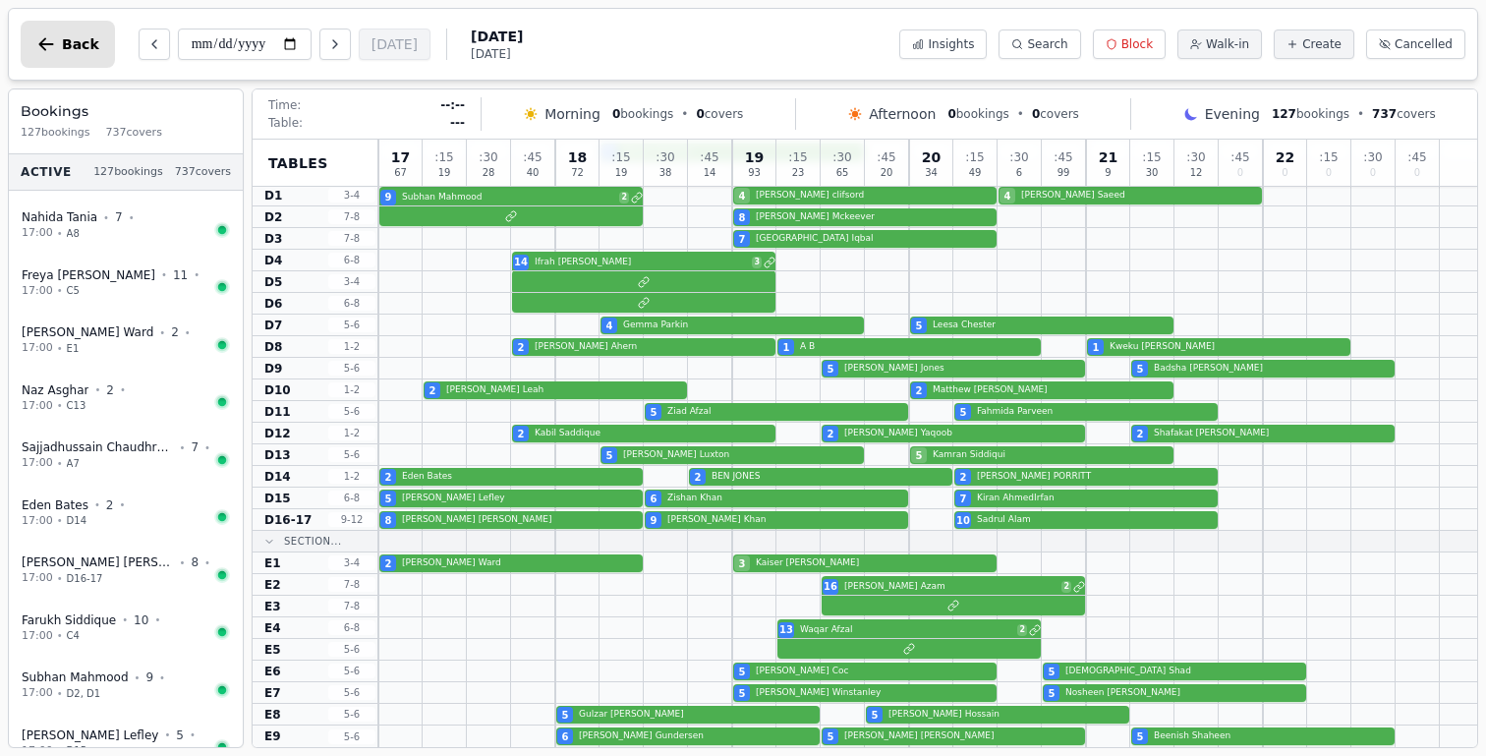
click at [54, 47] on icon "button" at bounding box center [46, 44] width 20 height 20
